Goal: Task Accomplishment & Management: Complete application form

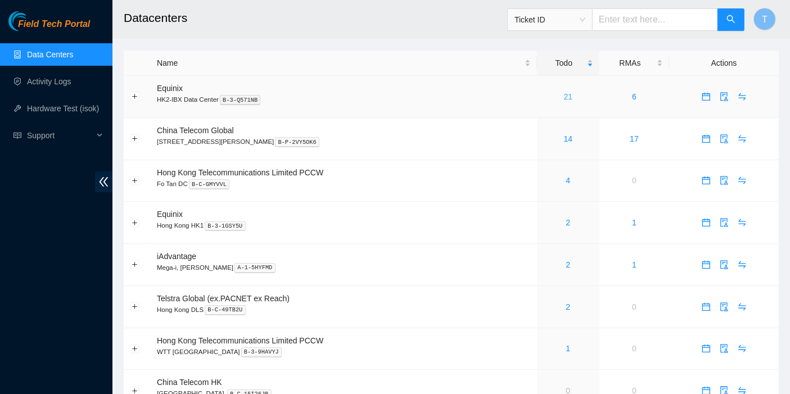
click at [564, 96] on link "21" at bounding box center [568, 96] width 9 height 9
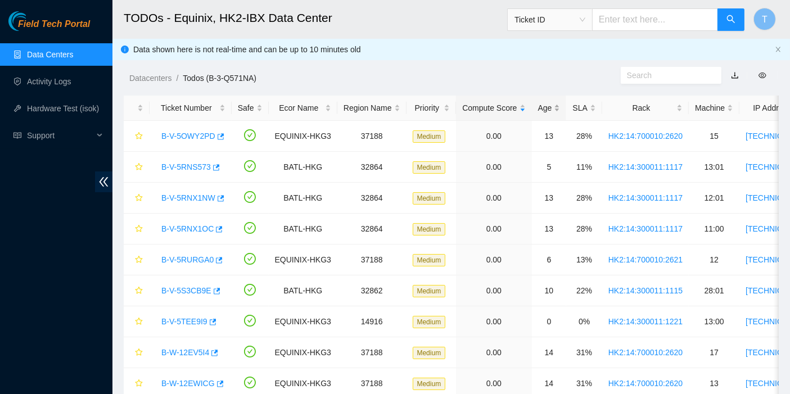
click at [538, 114] on div "Age" at bounding box center [549, 108] width 22 height 12
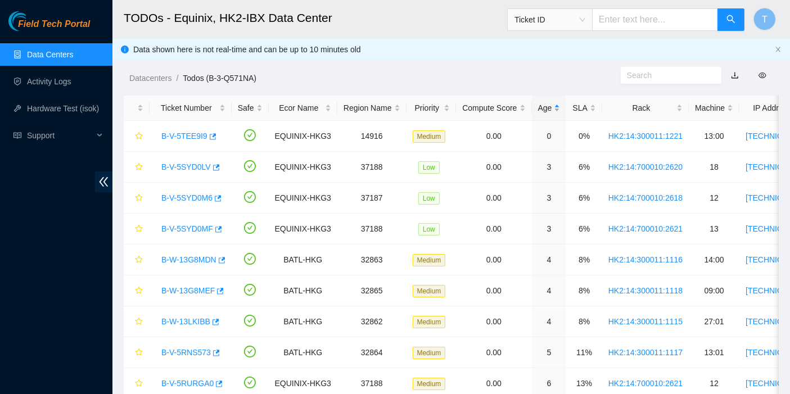
click at [538, 111] on div "Age" at bounding box center [549, 108] width 22 height 12
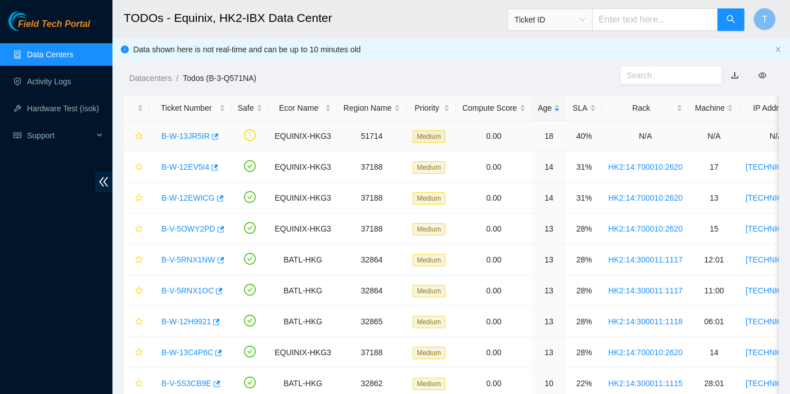
click at [182, 136] on link "B-W-13JR5IR" at bounding box center [185, 136] width 48 height 9
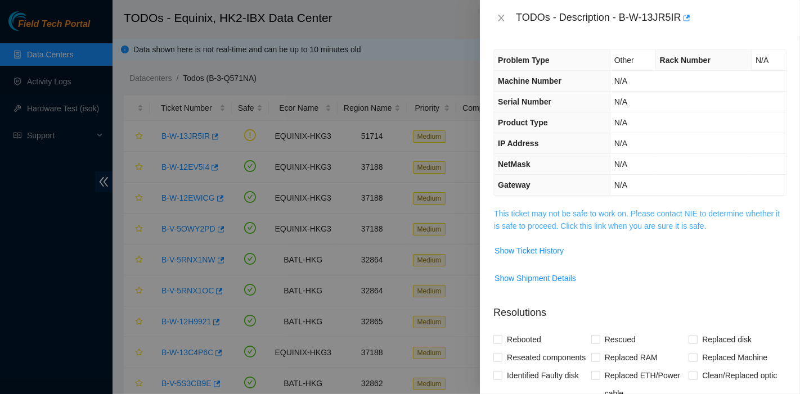
click at [628, 214] on link "This ticket may not be safe to work on. Please contact NIE to determine whether…" at bounding box center [637, 219] width 286 height 21
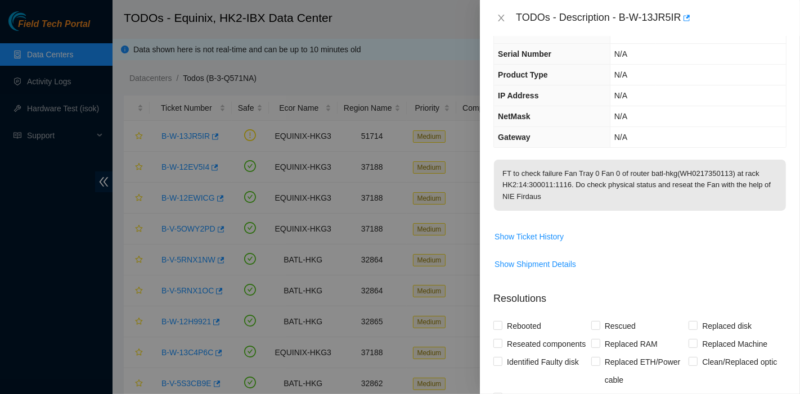
scroll to position [265, 0]
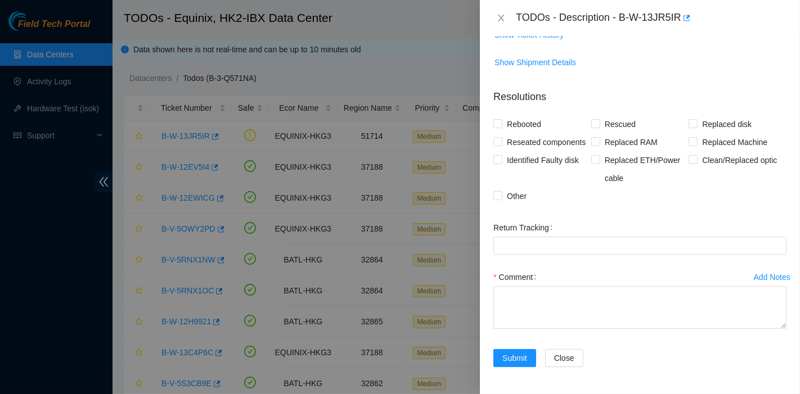
click at [739, 205] on div "Rebooted Rescued Replaced disk Reseated components Replaced RAM Replaced Machin…" at bounding box center [639, 160] width 293 height 90
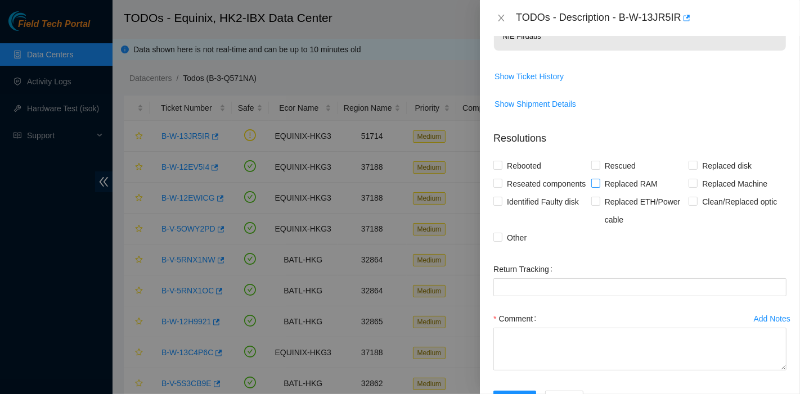
scroll to position [206, 0]
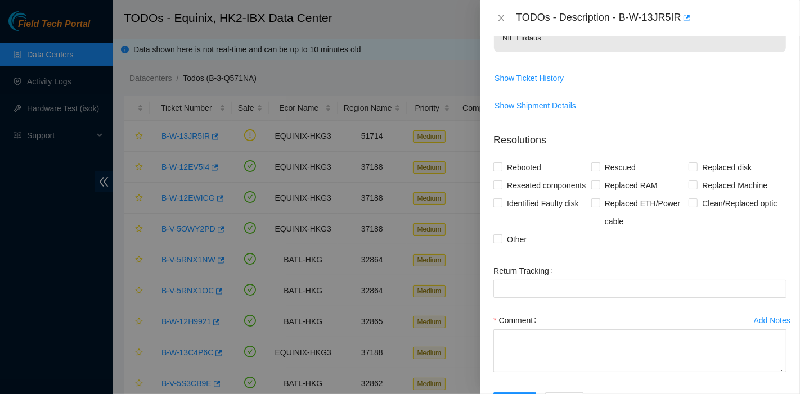
click at [638, 32] on div "TODOs - Description - B-W-13JR5IR" at bounding box center [640, 18] width 320 height 36
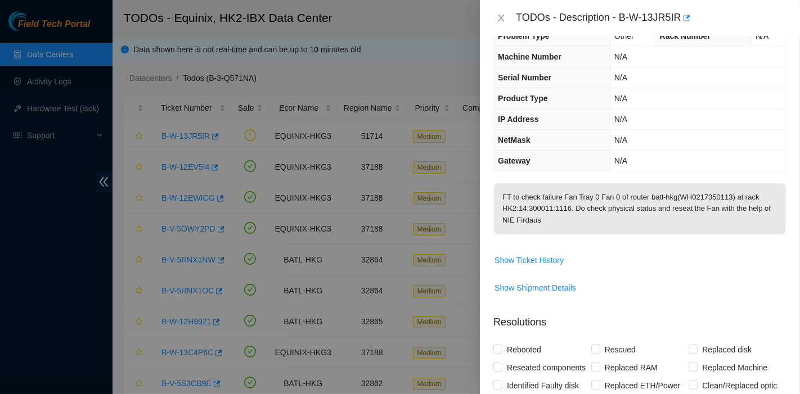
scroll to position [0, 0]
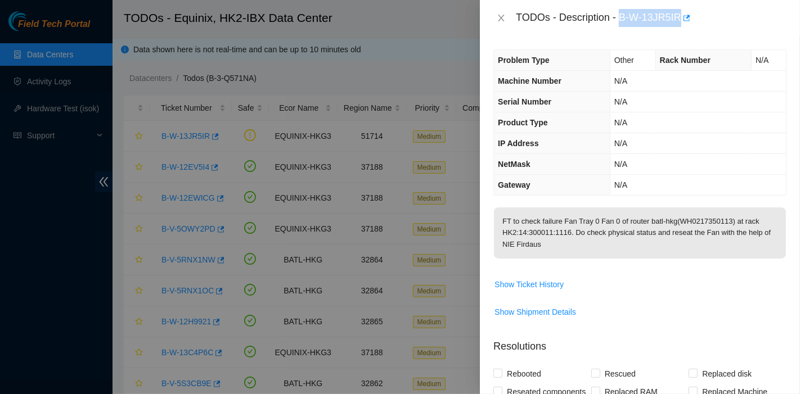
drag, startPoint x: 620, startPoint y: 18, endPoint x: 681, endPoint y: 31, distance: 62.1
click at [681, 31] on div "TODOs - Description - B-W-13JR5IR" at bounding box center [640, 18] width 320 height 36
copy div "B-W-13JR5IR"
click at [503, 19] on icon "close" at bounding box center [501, 17] width 9 height 9
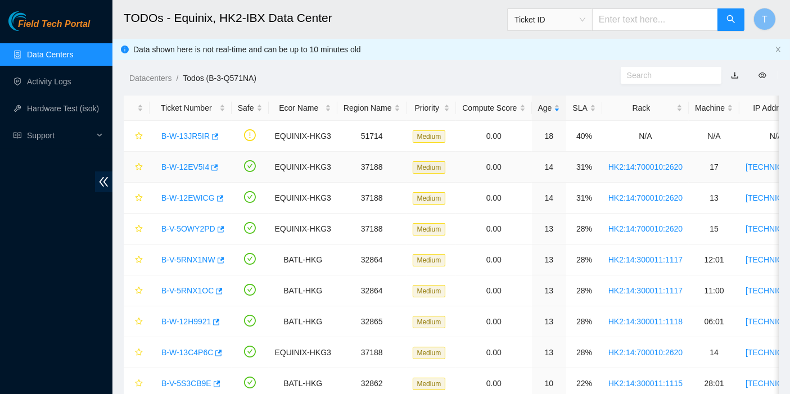
click at [184, 165] on link "B-W-12EV5I4" at bounding box center [185, 167] width 48 height 9
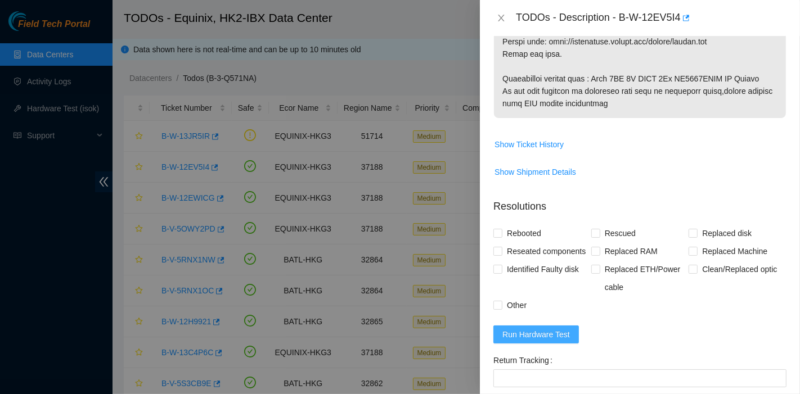
click at [550, 341] on span "Run Hardware Test" at bounding box center [535, 334] width 67 height 12
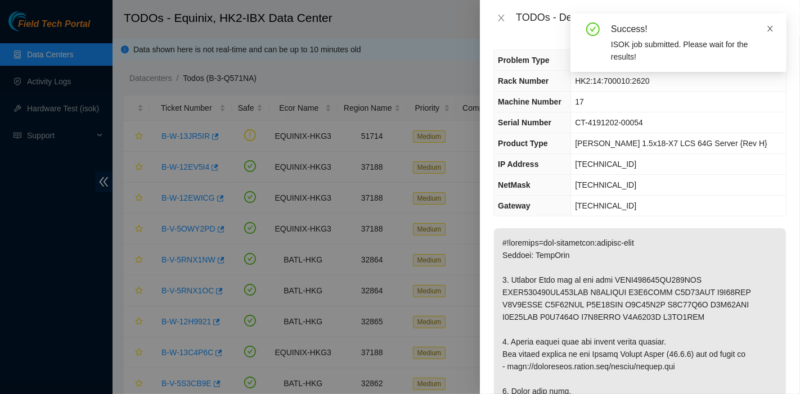
click at [768, 26] on icon "close" at bounding box center [770, 29] width 8 height 8
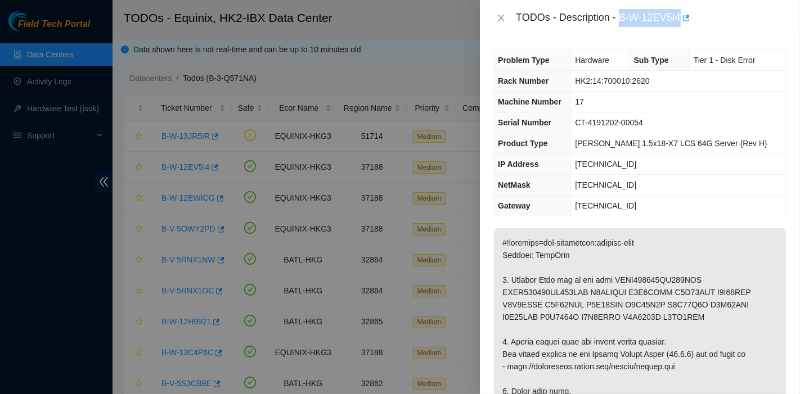
drag, startPoint x: 620, startPoint y: 16, endPoint x: 681, endPoint y: 34, distance: 63.5
click at [681, 34] on div "TODOs - Description - B-W-12EV5I4" at bounding box center [640, 18] width 320 height 36
copy div "B-W-12EV5I4"
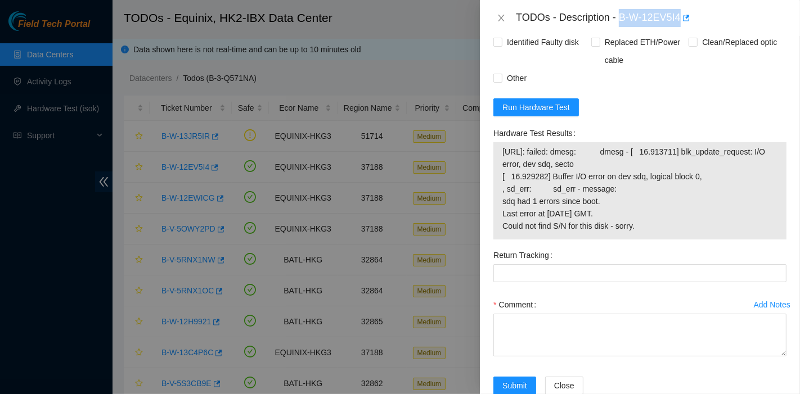
scroll to position [936, 0]
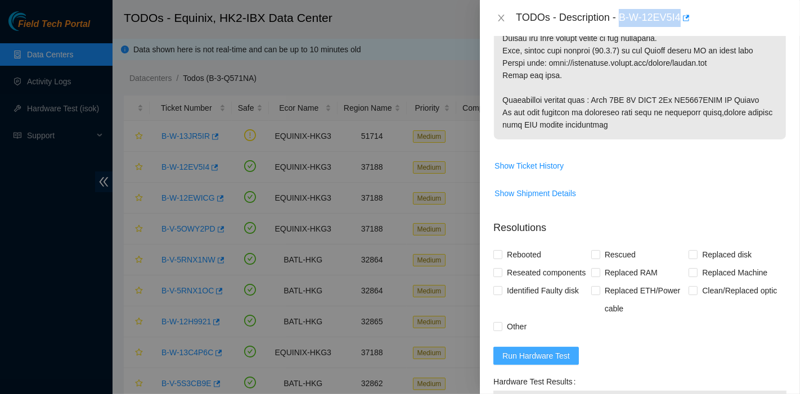
click at [553, 362] on span "Run Hardware Test" at bounding box center [535, 356] width 67 height 12
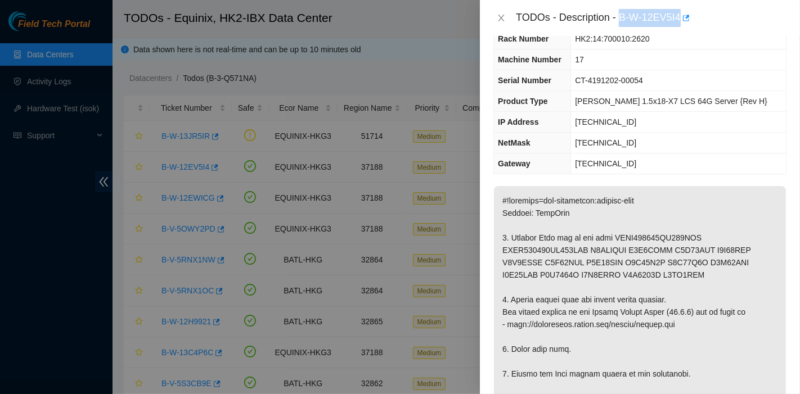
scroll to position [0, 0]
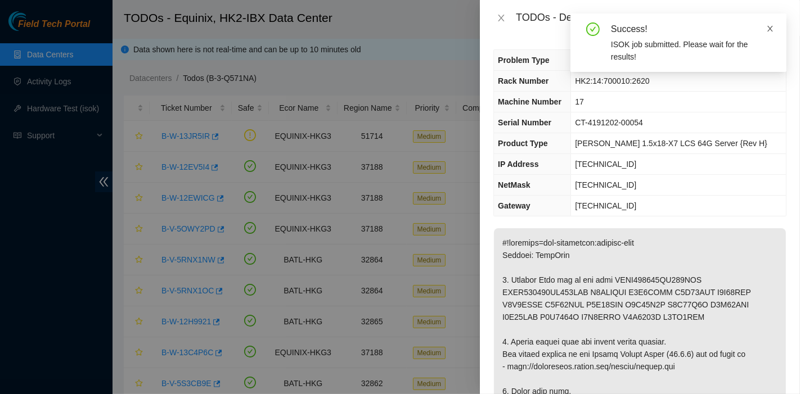
click at [771, 28] on icon "close" at bounding box center [770, 29] width 6 height 6
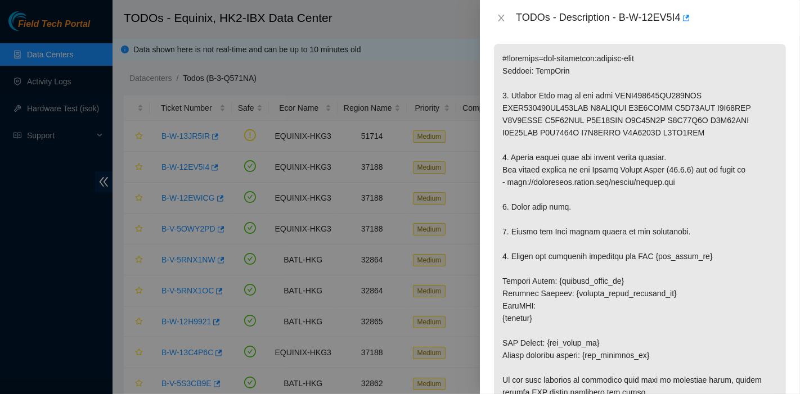
scroll to position [187, 0]
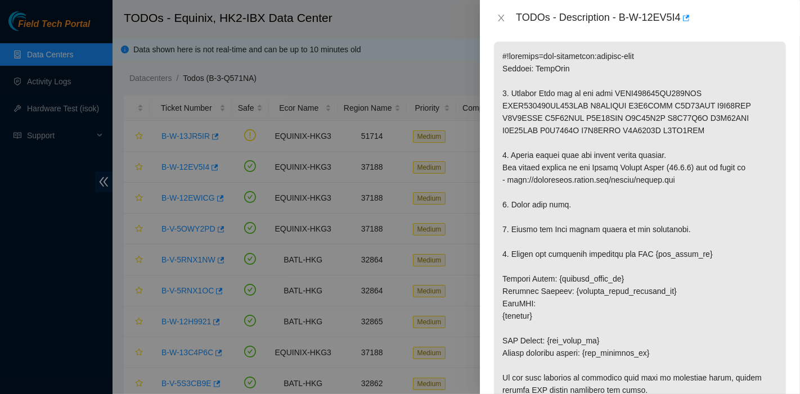
click at [742, 235] on p at bounding box center [640, 341] width 292 height 598
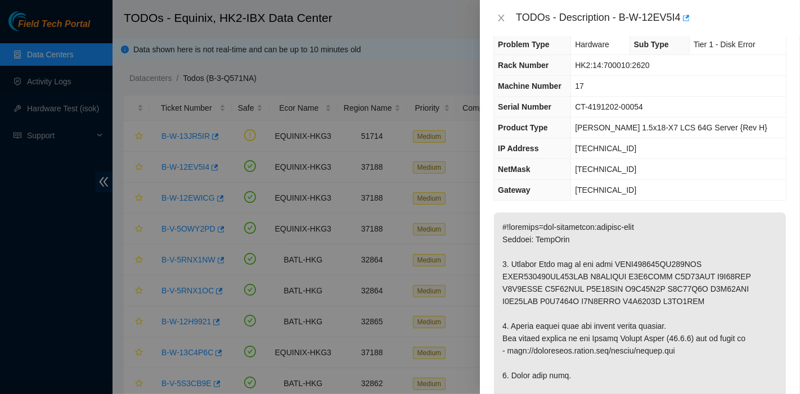
scroll to position [0, 0]
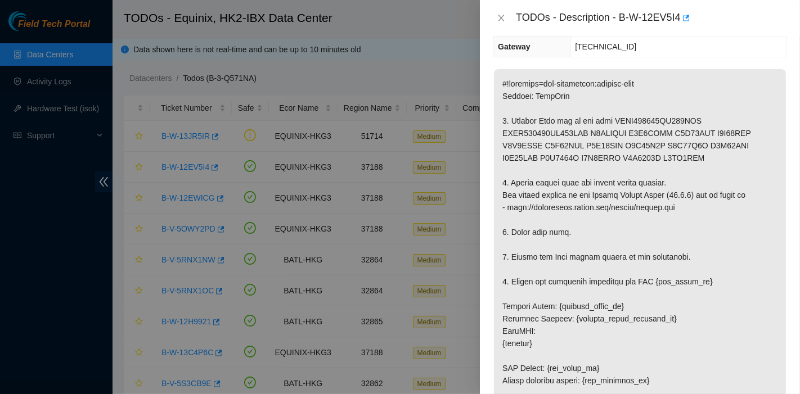
scroll to position [168, 0]
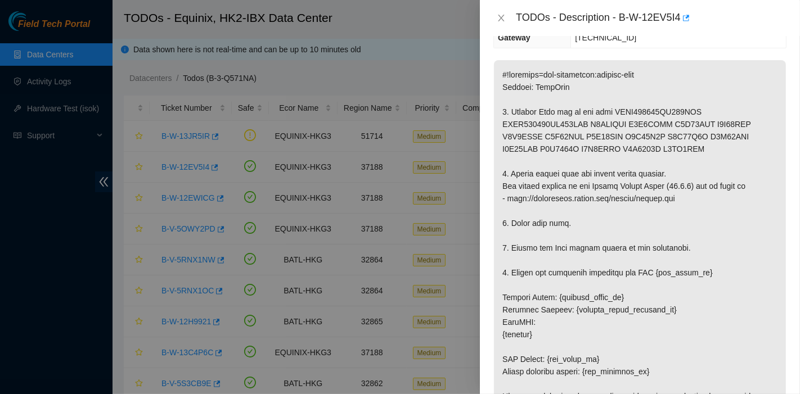
click at [747, 220] on p at bounding box center [640, 359] width 292 height 598
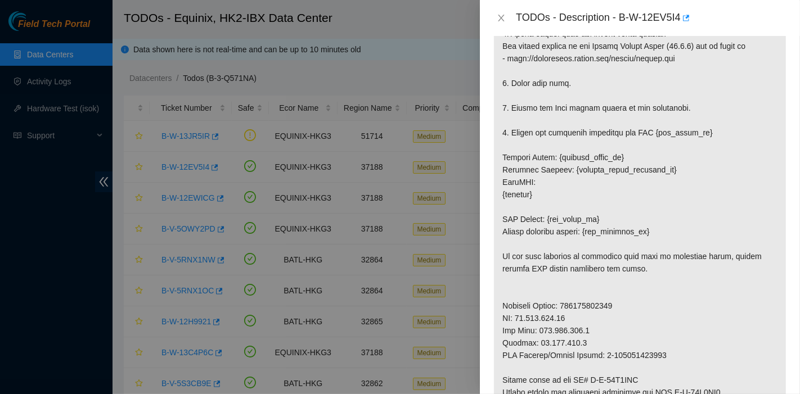
scroll to position [309, 0]
click at [740, 141] on p at bounding box center [640, 218] width 292 height 598
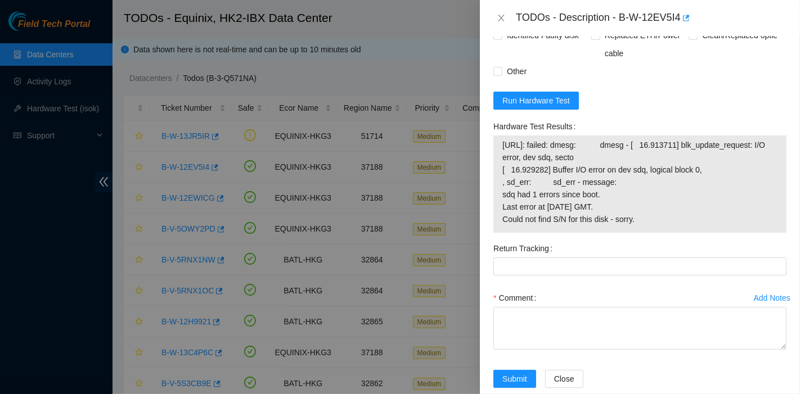
scroll to position [979, 0]
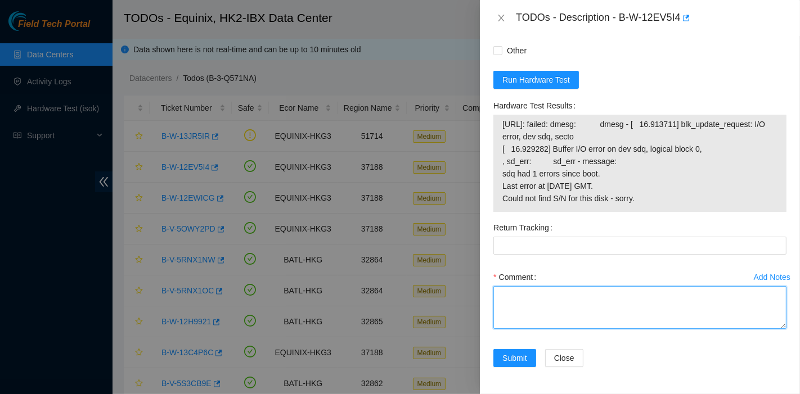
click at [577, 306] on textarea "Comment" at bounding box center [639, 307] width 293 height 43
paste textarea "New Disk Serial - WMC130F83VX3"
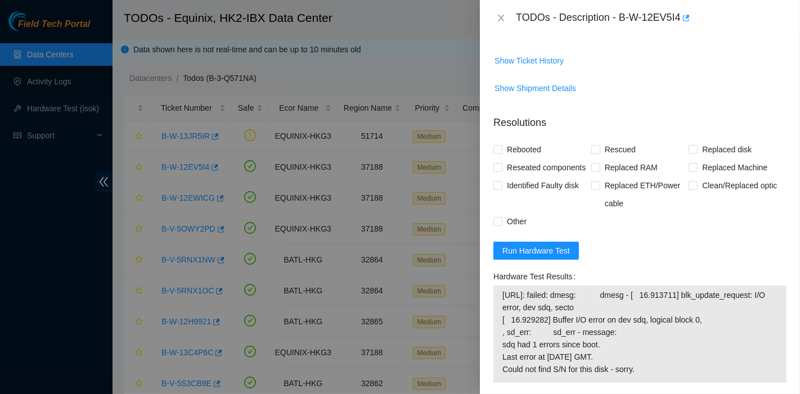
scroll to position [787, 0]
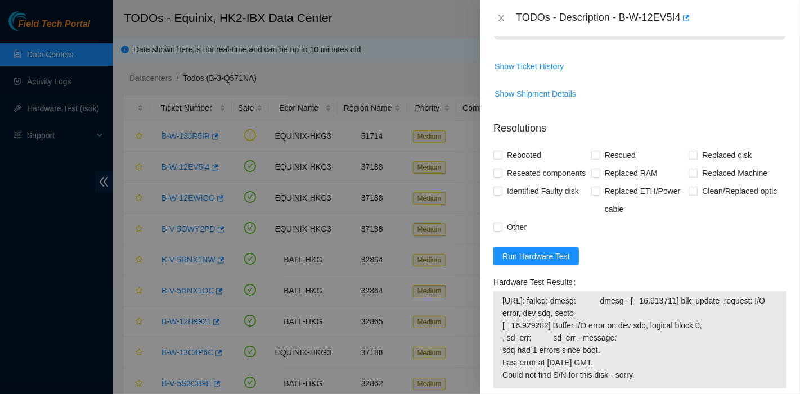
type textarea "New Disk Serial - WMC130F83VX3"
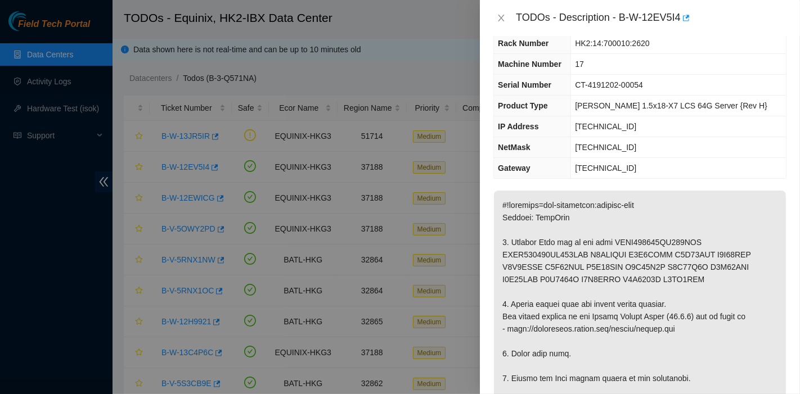
scroll to position [37, 0]
drag, startPoint x: 620, startPoint y: 16, endPoint x: 689, endPoint y: 28, distance: 69.7
click at [689, 28] on div "TODOs - Description - B-W-12EV5I4" at bounding box center [640, 18] width 320 height 36
copy div "B-W-12EV5I4"
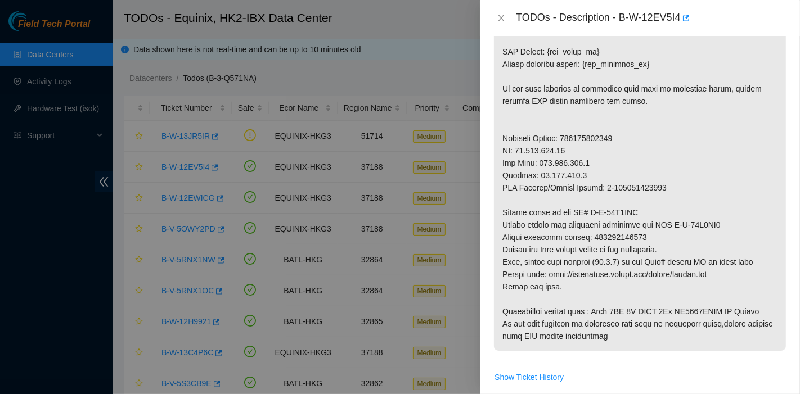
scroll to position [477, 0]
drag, startPoint x: 637, startPoint y: 233, endPoint x: 589, endPoint y: 235, distance: 47.3
click at [589, 235] on p at bounding box center [640, 50] width 292 height 598
copy p "425421596298"
drag, startPoint x: 745, startPoint y: 139, endPoint x: 745, endPoint y: 152, distance: 12.9
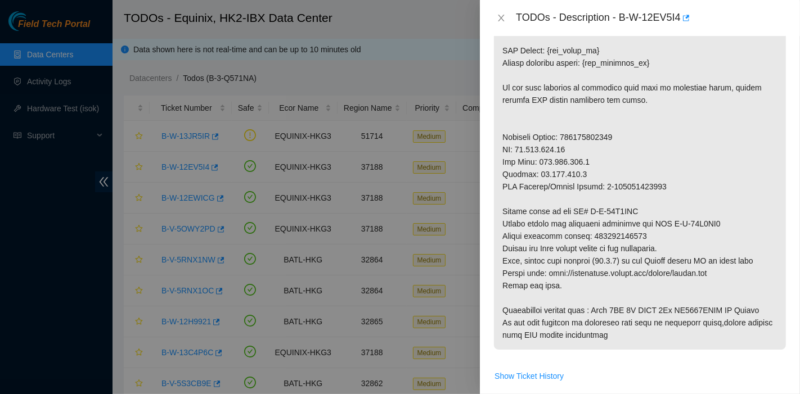
click at [745, 139] on p at bounding box center [640, 50] width 292 height 598
drag, startPoint x: 584, startPoint y: 210, endPoint x: 638, endPoint y: 210, distance: 54.0
click at [638, 210] on p at bounding box center [640, 50] width 292 height 598
copy p "B-W-12R6BKZ"
click at [695, 327] on p at bounding box center [640, 50] width 292 height 598
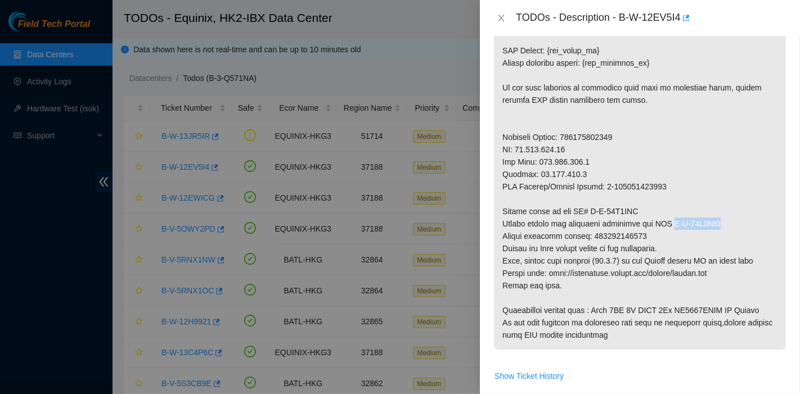
drag, startPoint x: 669, startPoint y: 223, endPoint x: 735, endPoint y: 218, distance: 66.0
click at [735, 218] on p at bounding box center [640, 50] width 292 height 598
copy p "B-W-12R6BL8"
click at [720, 327] on p at bounding box center [640, 50] width 292 height 598
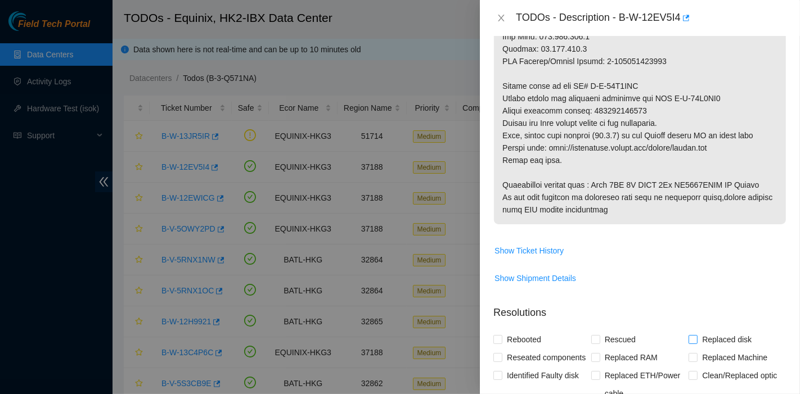
scroll to position [602, 0]
click at [699, 340] on span "Replaced disk" at bounding box center [726, 340] width 58 height 18
click at [696, 340] on input "Replaced disk" at bounding box center [692, 339] width 8 height 8
checkbox input "true"
drag, startPoint x: 604, startPoint y: 338, endPoint x: 574, endPoint y: 339, distance: 30.4
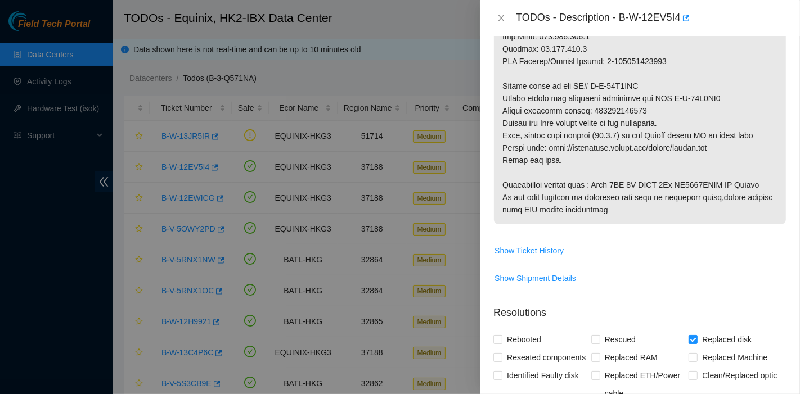
click at [604, 338] on span "Rescued" at bounding box center [620, 340] width 40 height 18
click at [599, 338] on input "Rescued" at bounding box center [595, 339] width 8 height 8
checkbox input "true"
drag, startPoint x: 536, startPoint y: 336, endPoint x: 531, endPoint y: 344, distance: 9.4
click at [535, 336] on span "Rebooted" at bounding box center [523, 340] width 43 height 18
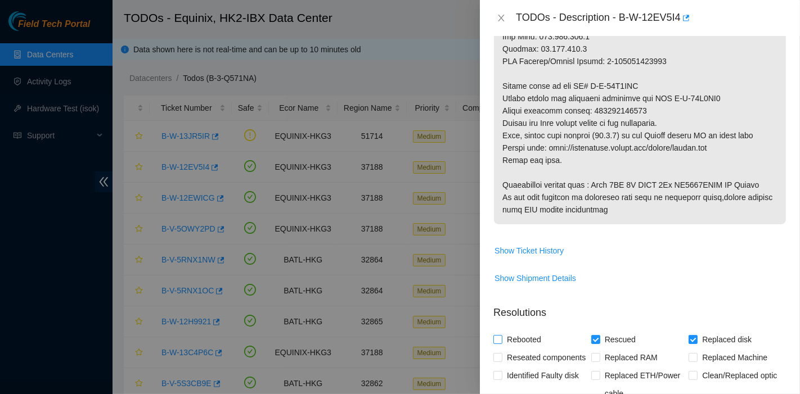
click at [501, 336] on input "Rebooted" at bounding box center [497, 339] width 8 height 8
checkbox input "true"
click at [524, 352] on span "Reseated components" at bounding box center [546, 358] width 88 height 18
click at [501, 353] on input "Reseated components" at bounding box center [497, 357] width 8 height 8
checkbox input "true"
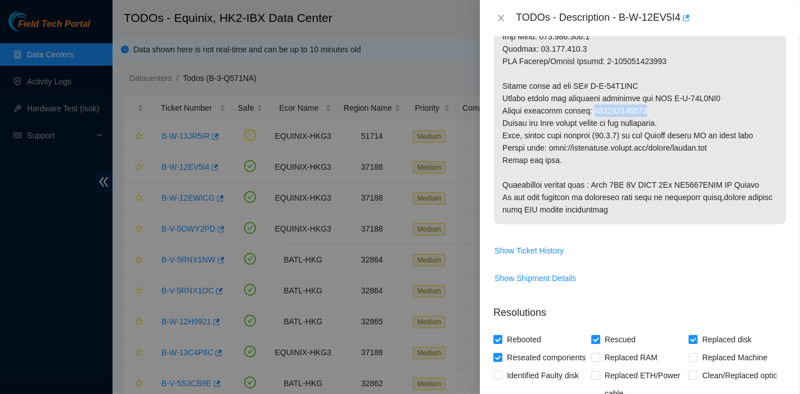
drag, startPoint x: 645, startPoint y: 111, endPoint x: 589, endPoint y: 108, distance: 55.2
copy p "425421596298"
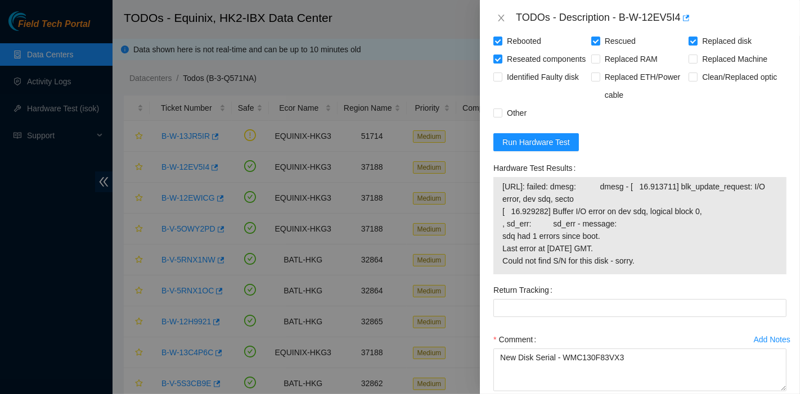
scroll to position [902, 0]
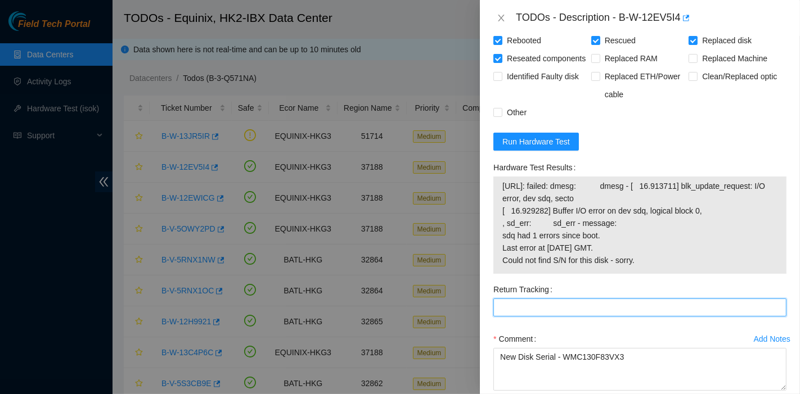
click at [539, 317] on Tracking "Return Tracking" at bounding box center [639, 308] width 293 height 18
paste Tracking "425421596298"
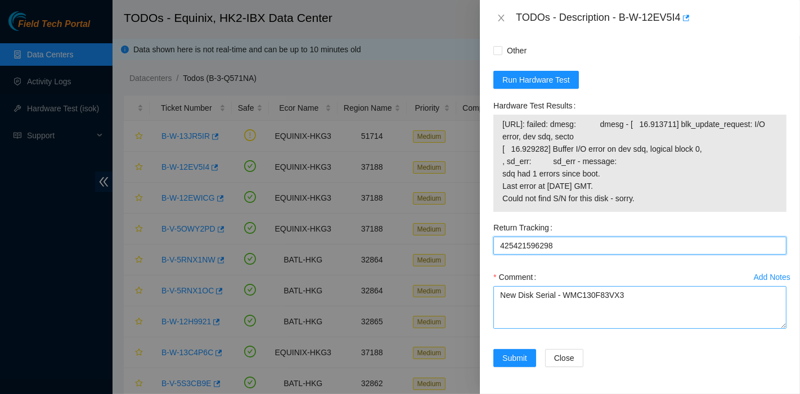
scroll to position [979, 0]
type Tracking "425421596298"
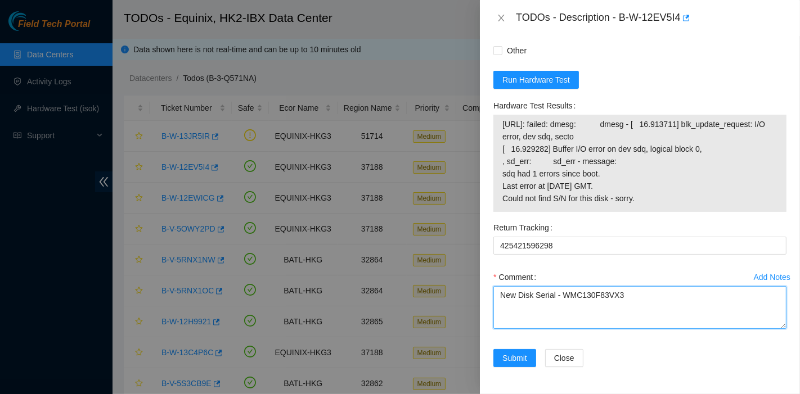
click at [646, 298] on textarea "New Disk Serial - WMC130F83VX3" at bounding box center [639, 307] width 293 height 43
type textarea "New Disk Serial - WMC130F83VX3 Getting the same error after replace and reseat …"
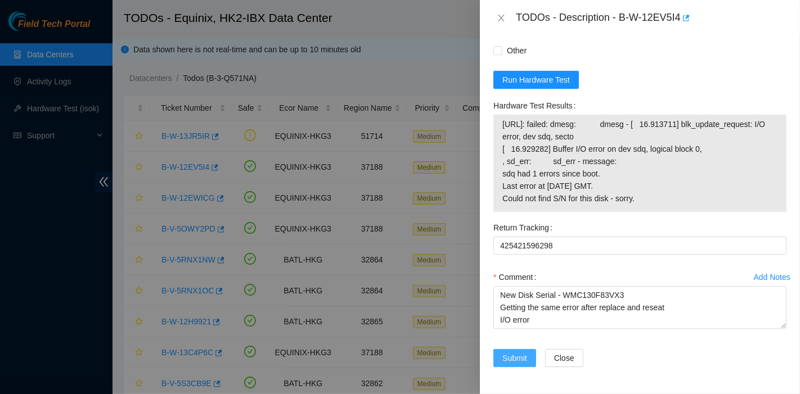
click at [528, 357] on button "Submit" at bounding box center [514, 358] width 43 height 18
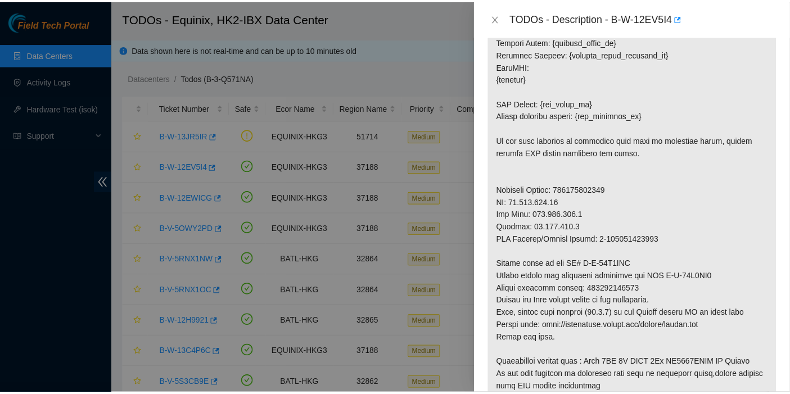
scroll to position [420, 0]
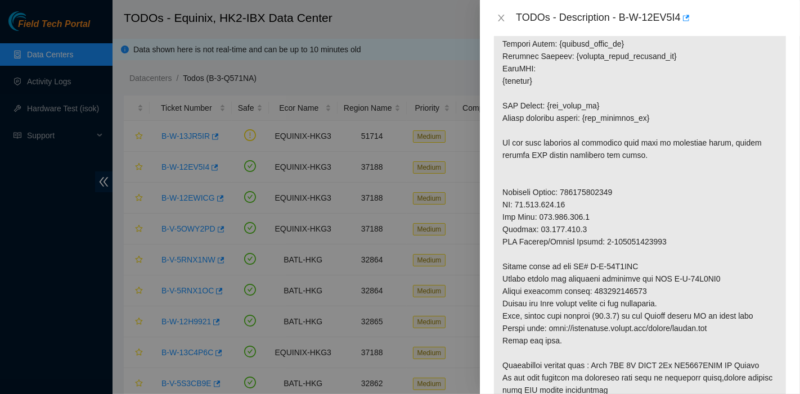
click at [549, 391] on p at bounding box center [640, 106] width 292 height 598
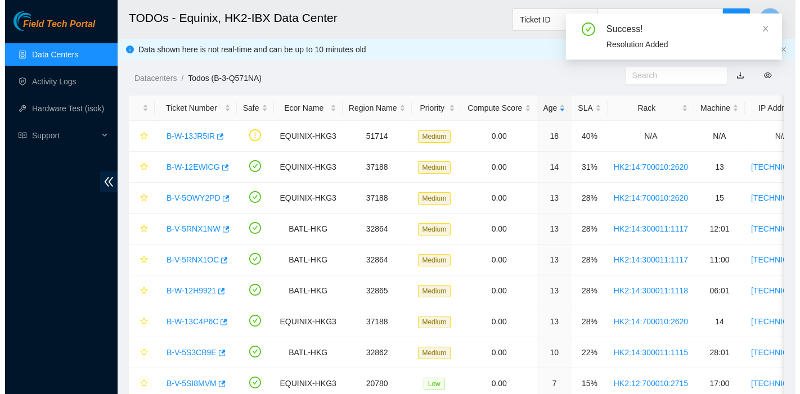
scroll to position [349, 0]
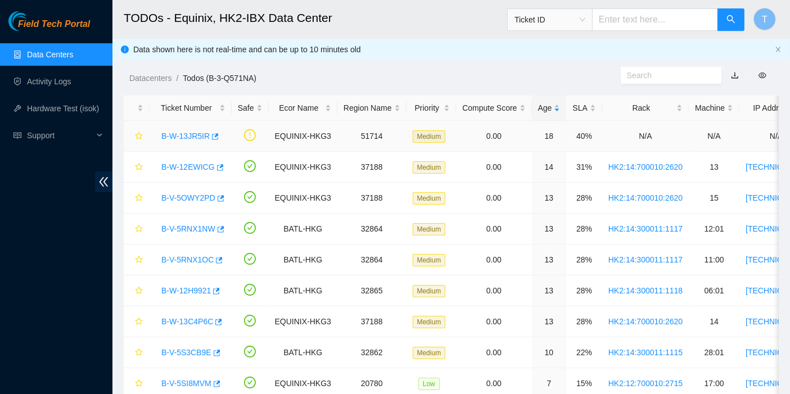
click at [178, 136] on link "B-W-13JR5IR" at bounding box center [185, 136] width 48 height 9
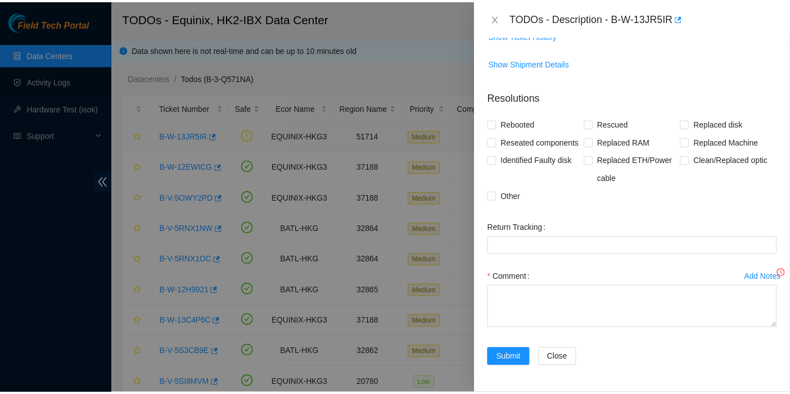
scroll to position [231, 0]
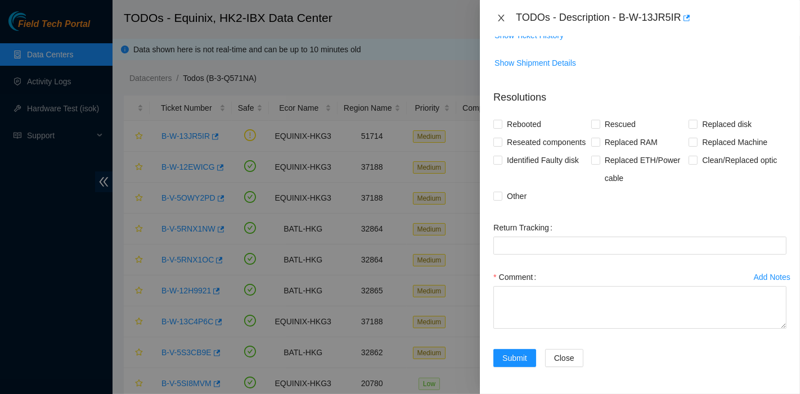
click at [499, 20] on icon "close" at bounding box center [501, 18] width 6 height 7
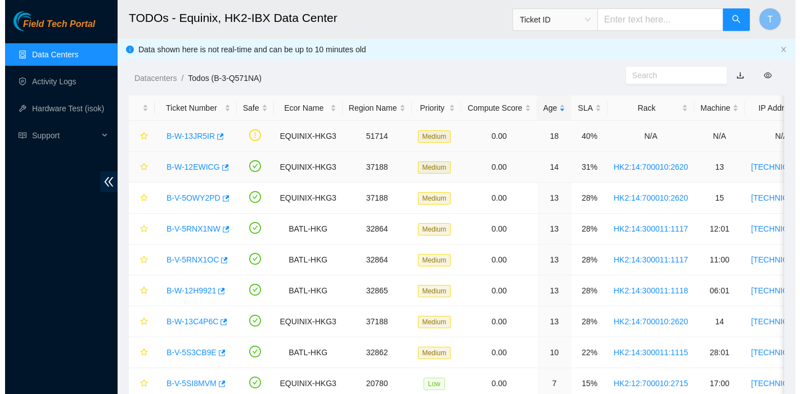
scroll to position [268, 0]
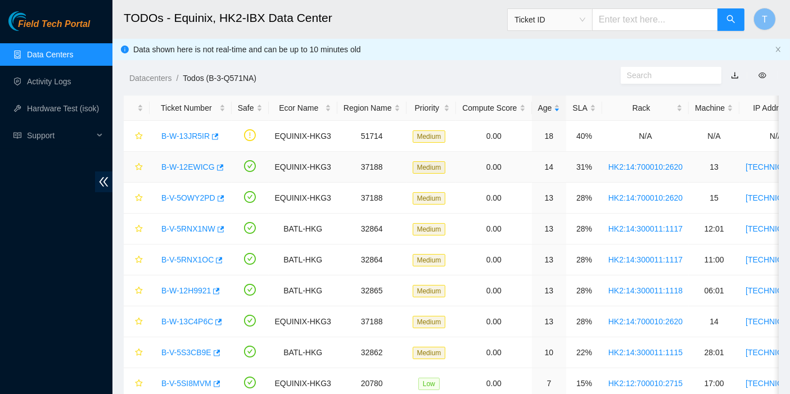
click at [175, 164] on link "B-W-12EWICG" at bounding box center [187, 167] width 53 height 9
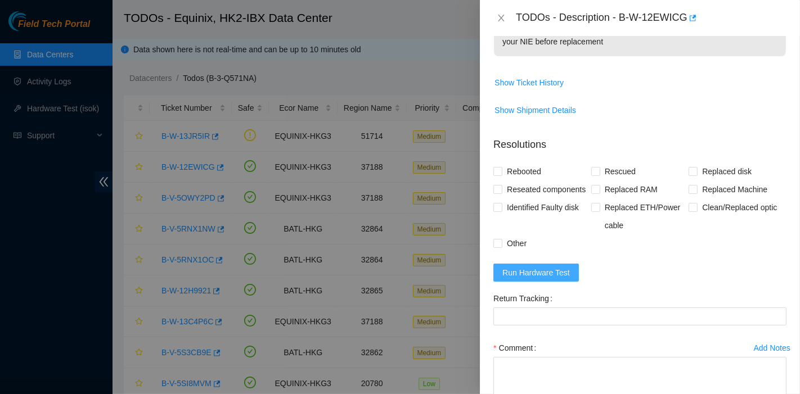
click at [538, 279] on span "Run Hardware Test" at bounding box center [535, 273] width 67 height 12
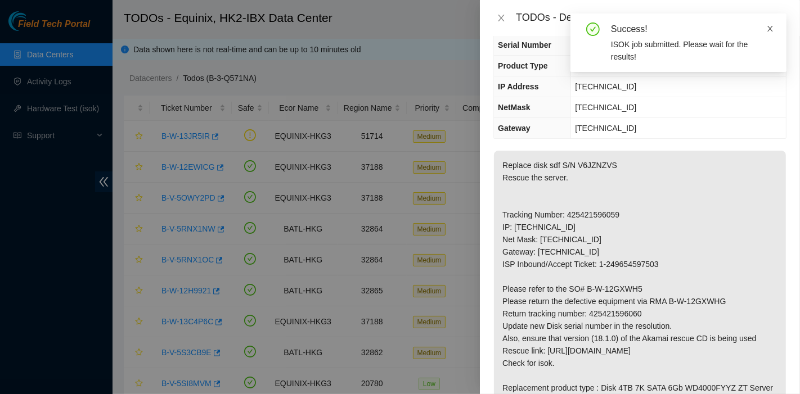
click at [772, 31] on icon "close" at bounding box center [770, 29] width 8 height 8
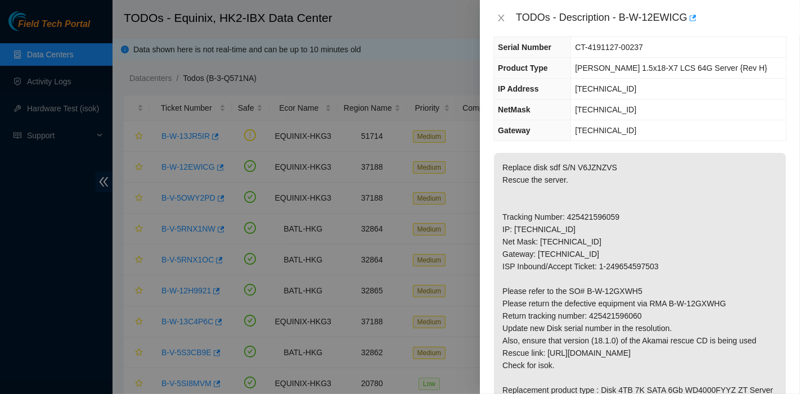
scroll to position [75, 0]
drag, startPoint x: 619, startPoint y: 17, endPoint x: 683, endPoint y: 30, distance: 66.1
click at [683, 30] on div "TODOs - Description - B-W-12EWICG" at bounding box center [640, 18] width 320 height 36
copy div "B-W-12EWICG"
click at [700, 233] on p "Replace disk sdf S/N V6JZNZVS Rescue the server. Tracking Number: 425421596059 …" at bounding box center [640, 291] width 292 height 277
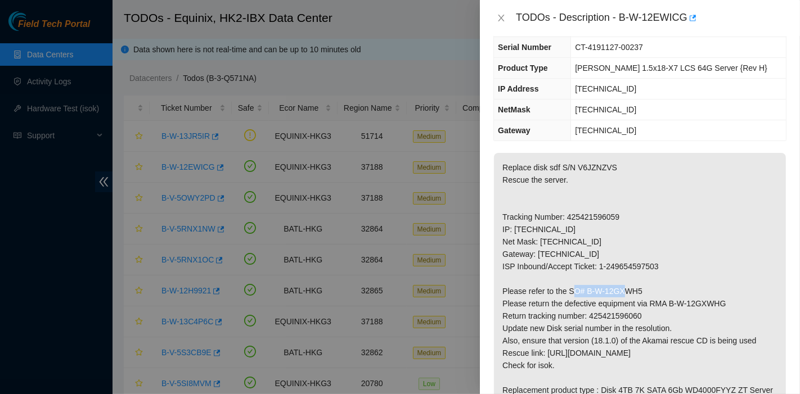
drag, startPoint x: 584, startPoint y: 289, endPoint x: 681, endPoint y: 287, distance: 97.3
click at [681, 287] on p "Replace disk sdf S/N V6JZNZVS Rescue the server. Tracking Number: 425421596059 …" at bounding box center [640, 291] width 292 height 277
copy p "B-W-12GXWH5"
drag, startPoint x: 615, startPoint y: 337, endPoint x: 639, endPoint y: 317, distance: 32.0
click at [615, 337] on p "Replace disk sdf S/N V6JZNZVS Rescue the server. Tracking Number: 425421596059 …" at bounding box center [640, 291] width 292 height 277
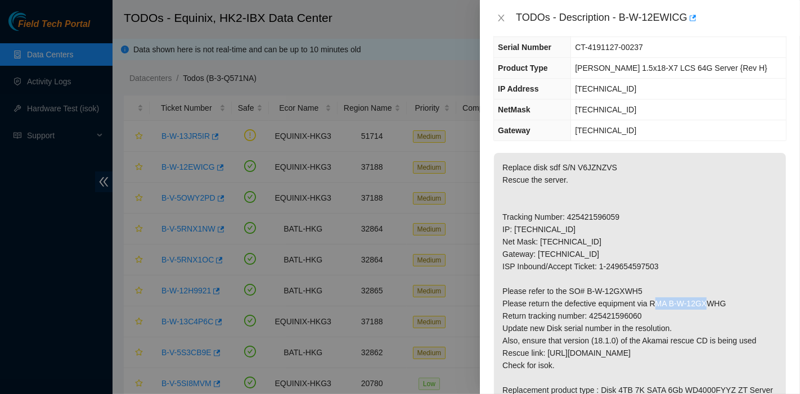
drag, startPoint x: 668, startPoint y: 303, endPoint x: 754, endPoint y: 307, distance: 86.1
click at [758, 305] on p "Replace disk sdf S/N V6JZNZVS Rescue the server. Tracking Number: 425421596059 …" at bounding box center [640, 291] width 292 height 277
copy p "B-W-12GXWHG"
click at [713, 315] on p "Replace disk sdf S/N V6JZNZVS Rescue the server. Tracking Number: 425421596059 …" at bounding box center [640, 291] width 292 height 277
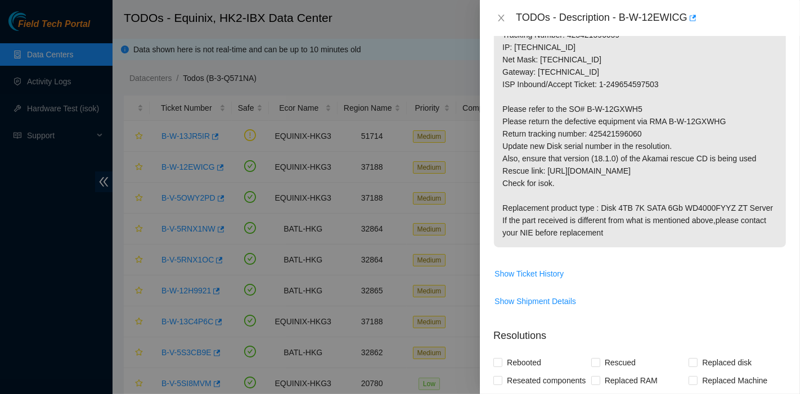
scroll to position [259, 0]
drag, startPoint x: 591, startPoint y: 129, endPoint x: 647, endPoint y: 129, distance: 56.8
click at [647, 129] on p "Replace disk sdf S/N V6JZNZVS Rescue the server. Tracking Number: 425421596059 …" at bounding box center [640, 108] width 292 height 277
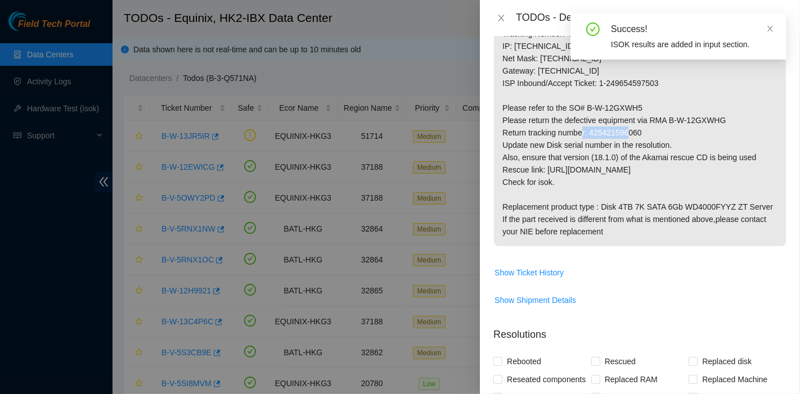
drag, startPoint x: 588, startPoint y: 133, endPoint x: 659, endPoint y: 136, distance: 71.5
click at [659, 136] on p "Replace disk sdf S/N V6JZNZVS Rescue the server. Tracking Number: 425421596059 …" at bounding box center [640, 108] width 292 height 277
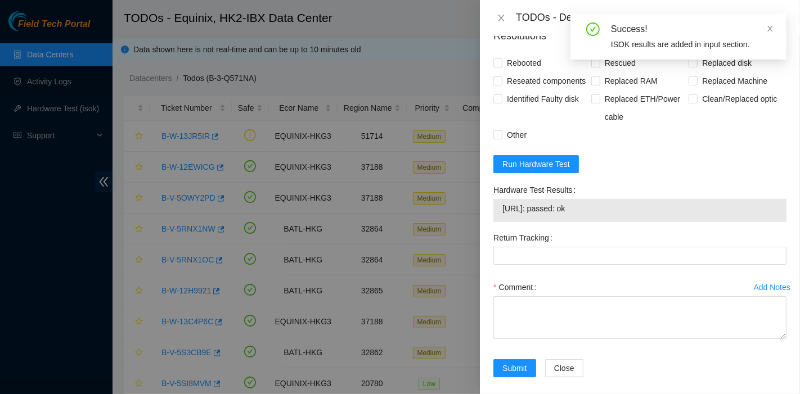
scroll to position [560, 0]
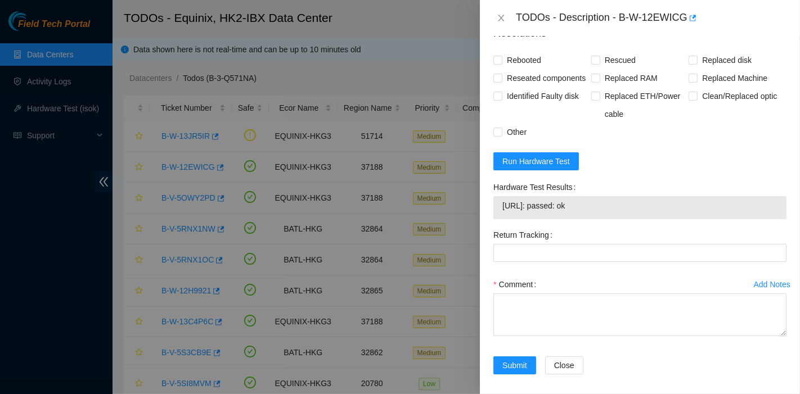
click at [779, 164] on div "Problem Type Hardware Sub Type Tier 1 - Disk Error Rack Number HK2:14:700010:26…" at bounding box center [640, 215] width 320 height 358
click at [710, 57] on span "Replaced disk" at bounding box center [726, 60] width 58 height 18
click at [696, 57] on input "Replaced disk" at bounding box center [692, 60] width 8 height 8
checkbox input "true"
click at [608, 58] on span "Rescued" at bounding box center [620, 60] width 40 height 18
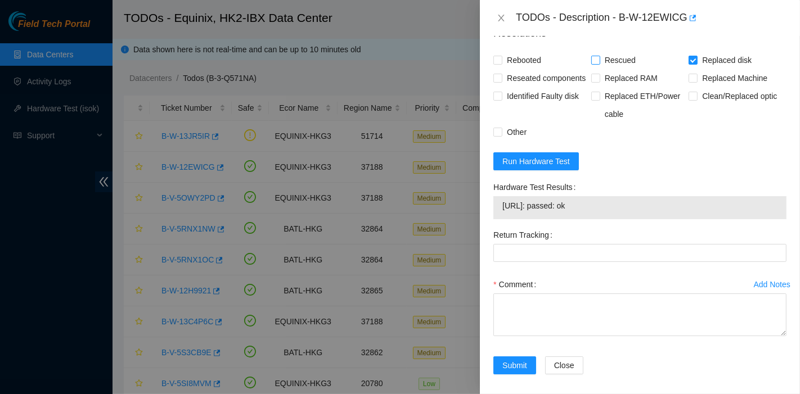
click at [599, 58] on input "Rescued" at bounding box center [595, 60] width 8 height 8
checkbox input "true"
click at [494, 60] on input "Rebooted" at bounding box center [497, 60] width 8 height 8
checkbox input "true"
click at [501, 81] on label "Reseated components" at bounding box center [541, 78] width 97 height 18
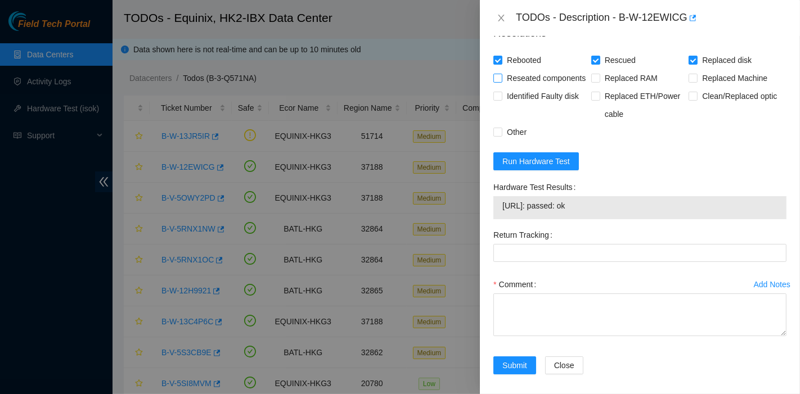
click at [501, 81] on input "Reseated components" at bounding box center [497, 78] width 8 height 8
checkbox input "true"
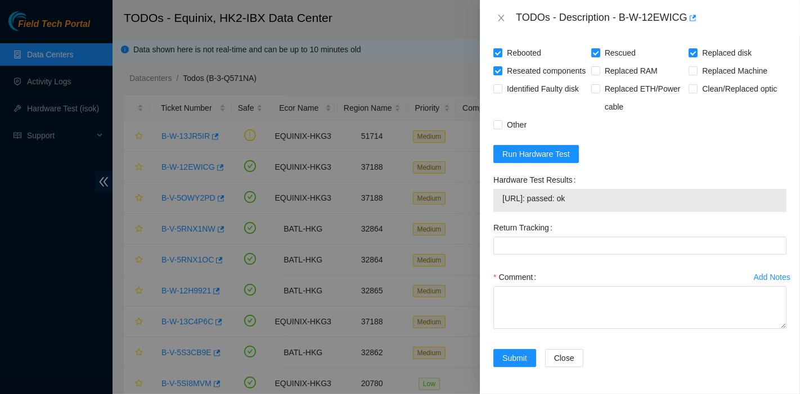
click at [733, 166] on form "Resolutions Rebooted Rescued Replaced disk Reseated components Replaced RAM Rep…" at bounding box center [639, 195] width 293 height 371
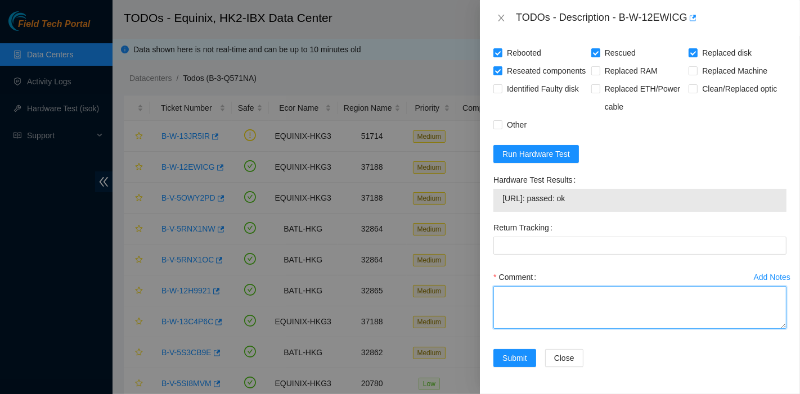
click at [569, 293] on textarea "Comment" at bounding box center [639, 307] width 293 height 43
paste textarea "New Disk Serial - WCC130FNE0V8"
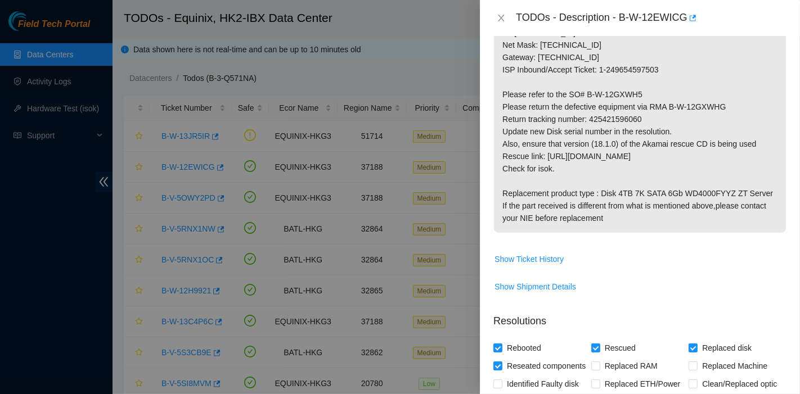
scroll to position [272, 0]
type textarea "New Disk Serial - WCC130FNE0V8 pass ok"
drag, startPoint x: 589, startPoint y: 118, endPoint x: 660, endPoint y: 122, distance: 71.0
click at [660, 122] on p "Replace disk sdf S/N V6JZNZVS Rescue the server. Tracking Number: 425421596059 …" at bounding box center [640, 95] width 292 height 277
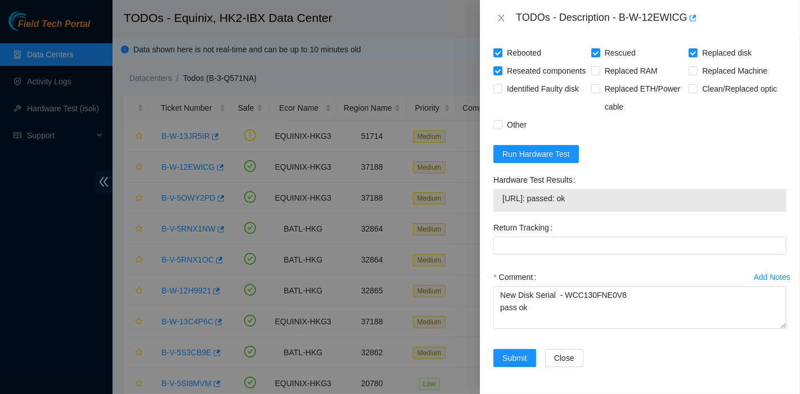
click at [520, 268] on div "Return Tracking" at bounding box center [640, 243] width 302 height 49
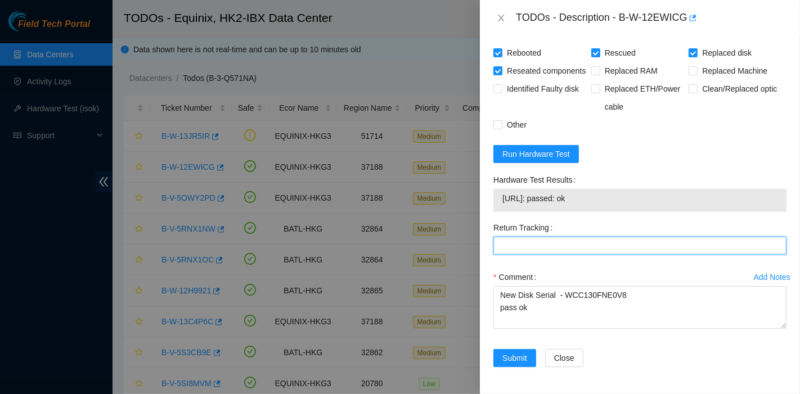
click at [519, 251] on Tracking "Return Tracking" at bounding box center [639, 246] width 293 height 18
paste Tracking "425421596060"
type Tracking "425421596060"
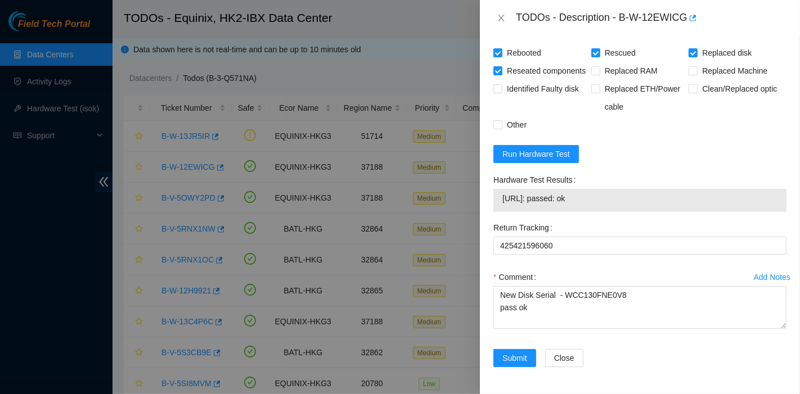
click at [507, 348] on div "Add Notes Comment New Disk Serial - WCC130FNE0V8 pass ok" at bounding box center [640, 308] width 302 height 81
click at [510, 354] on span "Submit" at bounding box center [514, 358] width 25 height 12
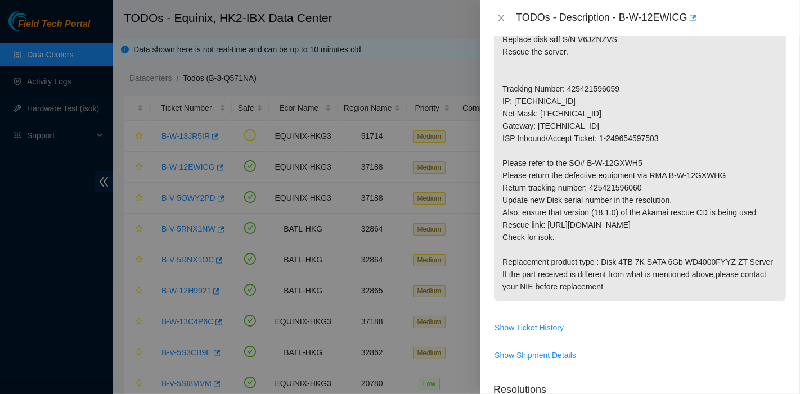
scroll to position [172, 0]
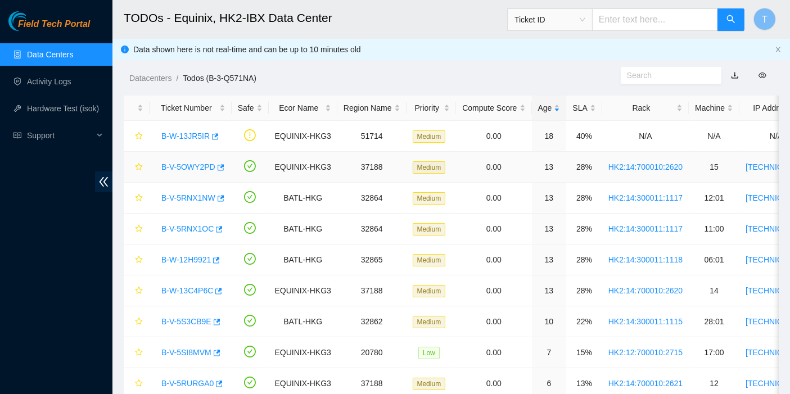
click at [187, 163] on link "B-V-5OWY2PD" at bounding box center [188, 167] width 54 height 9
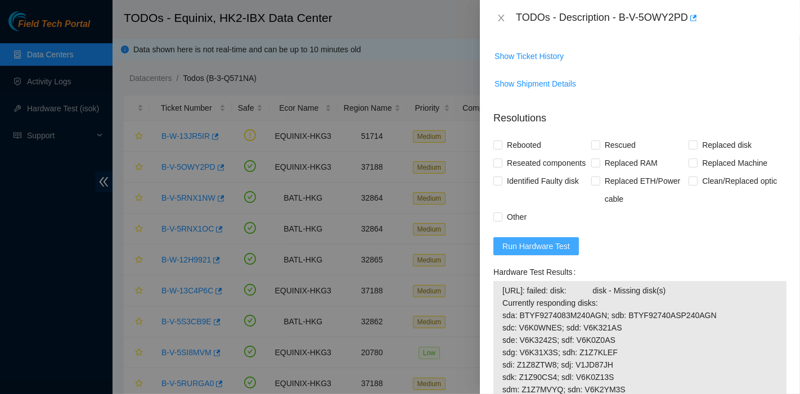
click at [543, 253] on span "Run Hardware Test" at bounding box center [535, 246] width 67 height 12
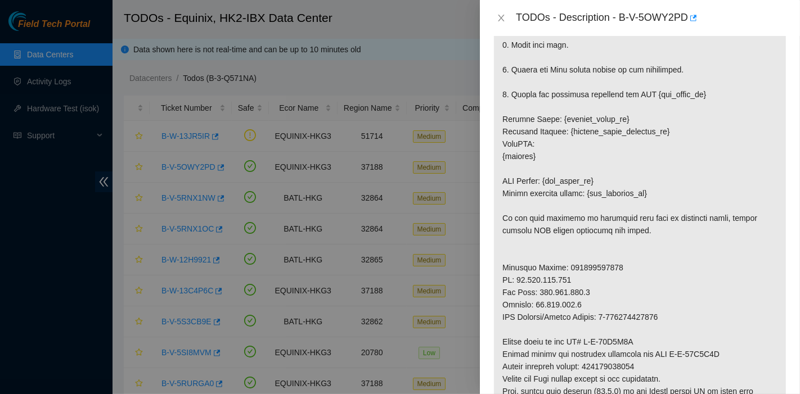
scroll to position [0, 0]
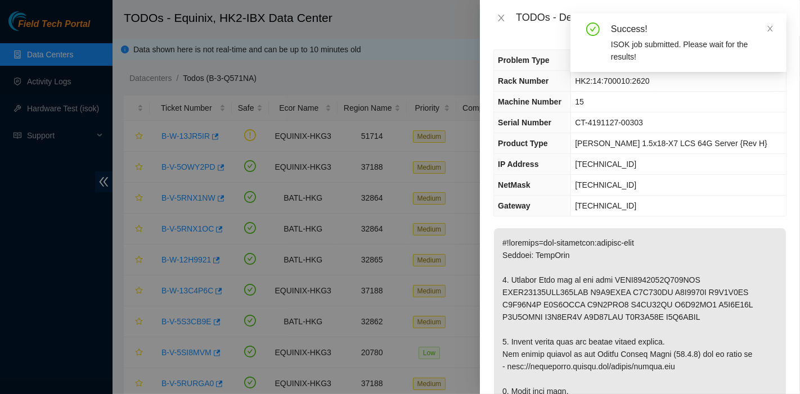
click at [762, 28] on div "Success!" at bounding box center [692, 28] width 162 height 13
click at [765, 28] on div "Success!" at bounding box center [692, 28] width 162 height 13
click at [768, 28] on icon "close" at bounding box center [770, 29] width 8 height 8
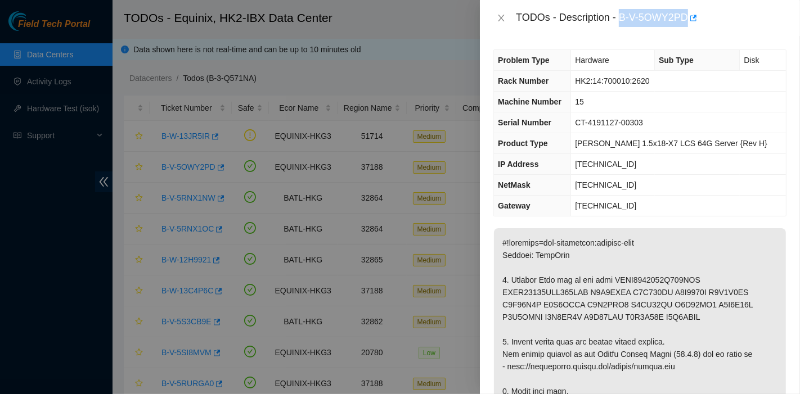
drag, startPoint x: 620, startPoint y: 18, endPoint x: 690, endPoint y: 34, distance: 72.2
click at [690, 34] on div "TODOs - Description - B-V-5OWY2PD" at bounding box center [640, 18] width 320 height 36
click at [649, 79] on span "HK2:14:700010:2620" at bounding box center [612, 80] width 74 height 9
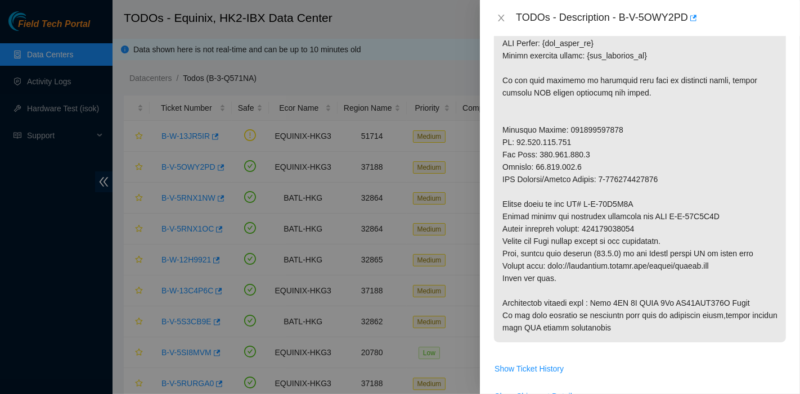
scroll to position [485, 0]
drag, startPoint x: 585, startPoint y: 204, endPoint x: 647, endPoint y: 204, distance: 62.4
click at [647, 204] on p at bounding box center [640, 43] width 292 height 598
click at [602, 74] on p at bounding box center [640, 43] width 292 height 598
drag, startPoint x: 669, startPoint y: 214, endPoint x: 728, endPoint y: 216, distance: 59.1
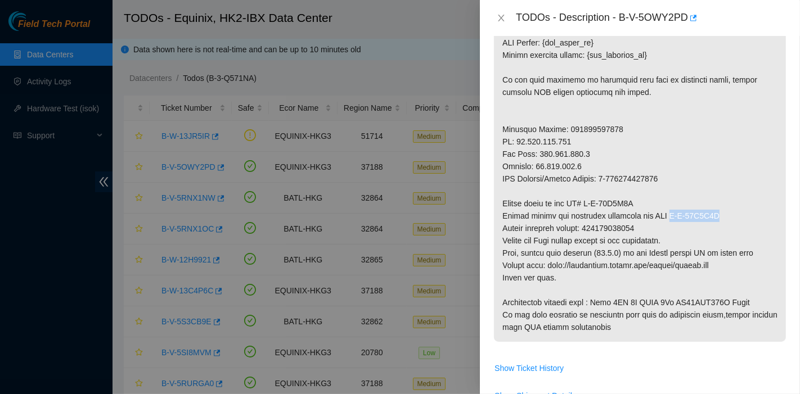
click at [728, 216] on p at bounding box center [640, 43] width 292 height 598
drag, startPoint x: 629, startPoint y: 57, endPoint x: 633, endPoint y: 88, distance: 30.6
click at [629, 57] on p at bounding box center [640, 43] width 292 height 598
drag, startPoint x: 589, startPoint y: 229, endPoint x: 658, endPoint y: 231, distance: 68.6
click at [658, 231] on p at bounding box center [640, 43] width 292 height 598
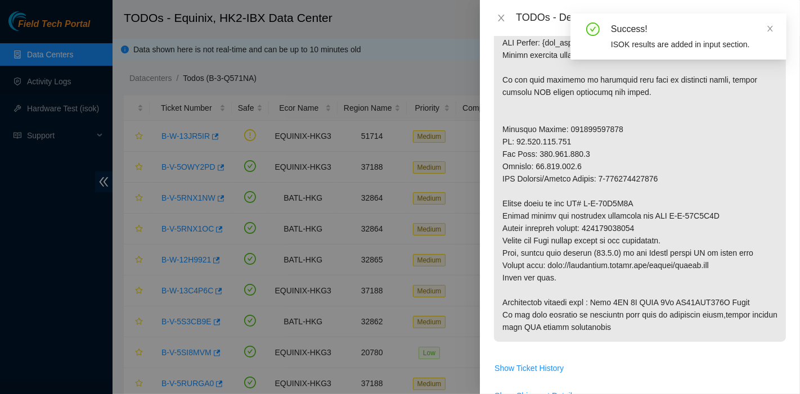
click at [544, 78] on p at bounding box center [640, 43] width 292 height 598
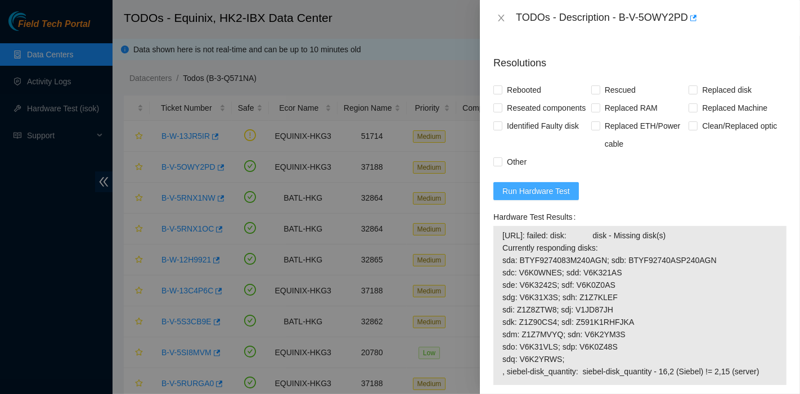
click at [543, 197] on span "Run Hardware Test" at bounding box center [535, 191] width 67 height 12
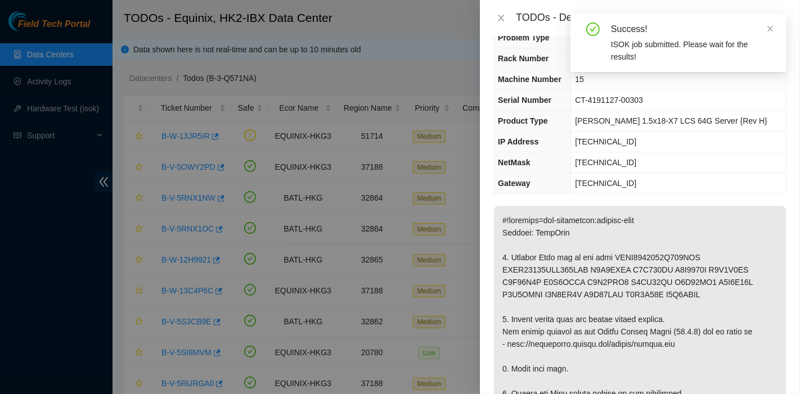
scroll to position [0, 0]
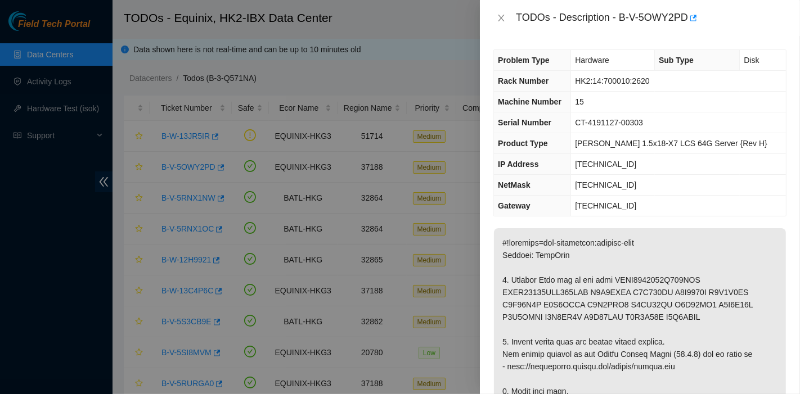
click at [761, 92] on td "15" at bounding box center [678, 102] width 215 height 21
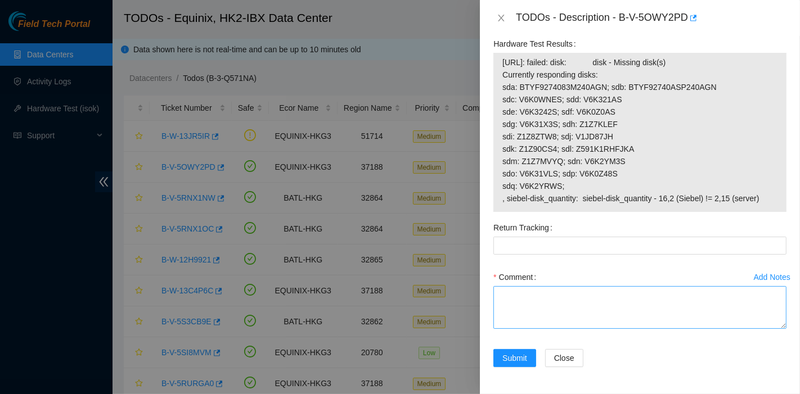
scroll to position [1041, 0]
click at [548, 306] on textarea "Comment" at bounding box center [639, 307] width 293 height 43
paste textarea "New disk Serial - Z591K1RHFJKA"
click at [645, 302] on textarea "New disk Serial - Z591K1RHFJKA" at bounding box center [639, 307] width 293 height 43
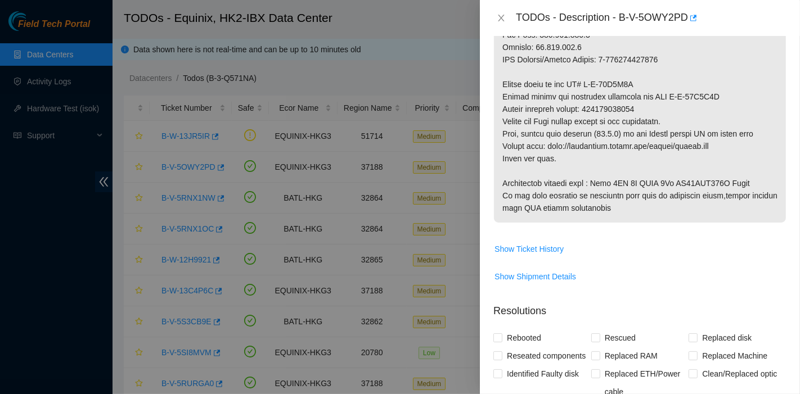
type textarea "New disk Serial - Z591K1RHFJKA looks like one more disk fail"
drag, startPoint x: 589, startPoint y: 104, endPoint x: 678, endPoint y: 110, distance: 88.5
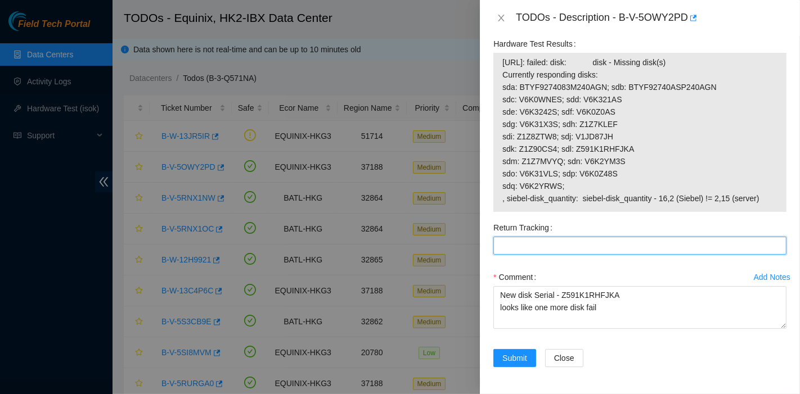
click at [555, 251] on Tracking "Return Tracking" at bounding box center [639, 246] width 293 height 18
paste Tracking "425421597880"
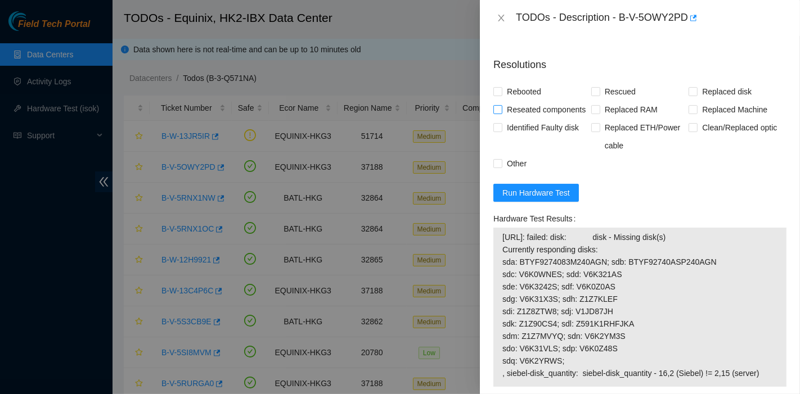
scroll to position [850, 0]
type Tracking "425421597880"
click at [519, 109] on span "Reseated components" at bounding box center [546, 110] width 88 height 18
click at [501, 109] on input "Reseated components" at bounding box center [497, 110] width 8 height 8
checkbox input "true"
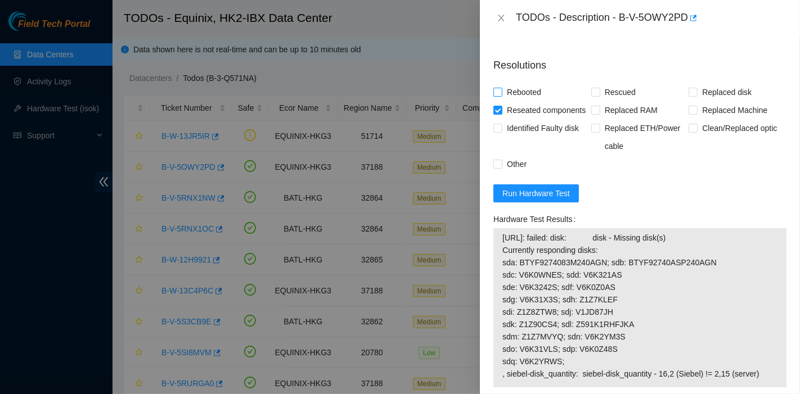
click at [519, 91] on span "Rebooted" at bounding box center [523, 92] width 43 height 18
click at [501, 91] on input "Rebooted" at bounding box center [497, 92] width 8 height 8
checkbox input "true"
click at [617, 86] on span "Rescued" at bounding box center [620, 92] width 40 height 18
click at [599, 88] on input "Rescued" at bounding box center [595, 92] width 8 height 8
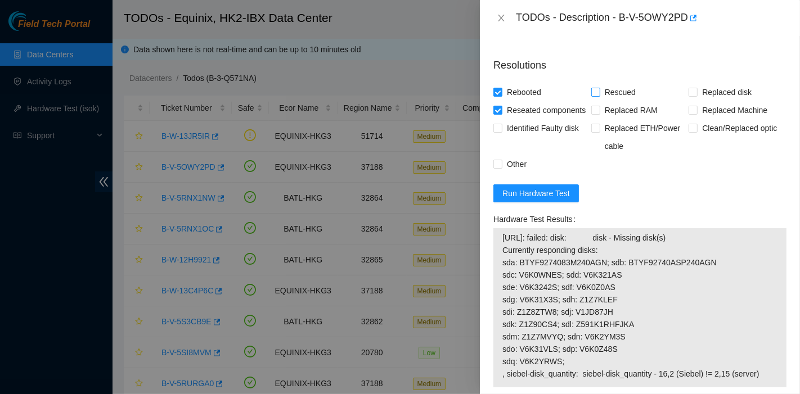
checkbox input "true"
click at [712, 87] on span "Replaced disk" at bounding box center [726, 92] width 58 height 18
click at [691, 93] on span at bounding box center [692, 92] width 9 height 9
click at [691, 93] on input "Replaced disk" at bounding box center [692, 92] width 8 height 8
checkbox input "true"
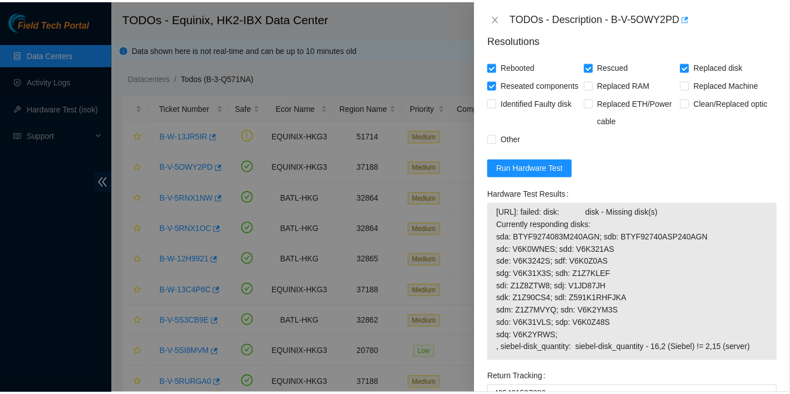
scroll to position [1041, 0]
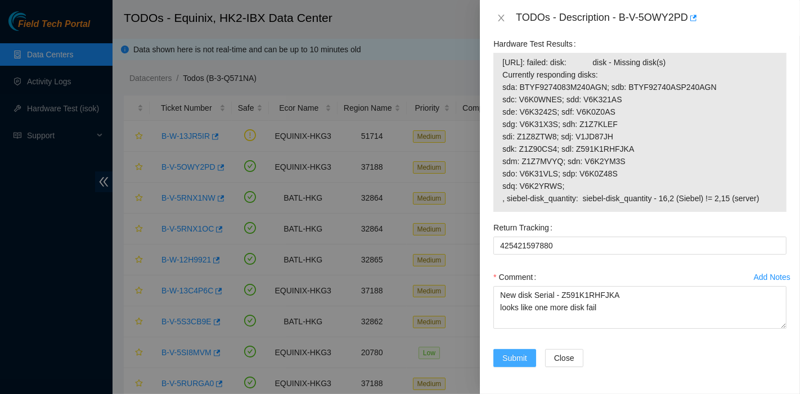
click at [517, 354] on span "Submit" at bounding box center [514, 358] width 25 height 12
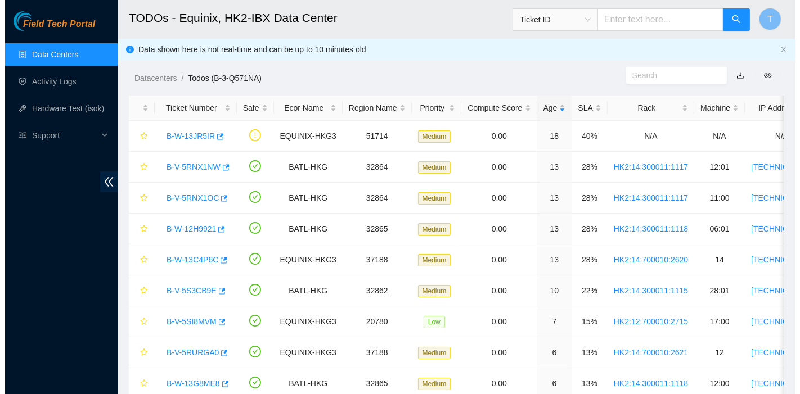
scroll to position [304, 0]
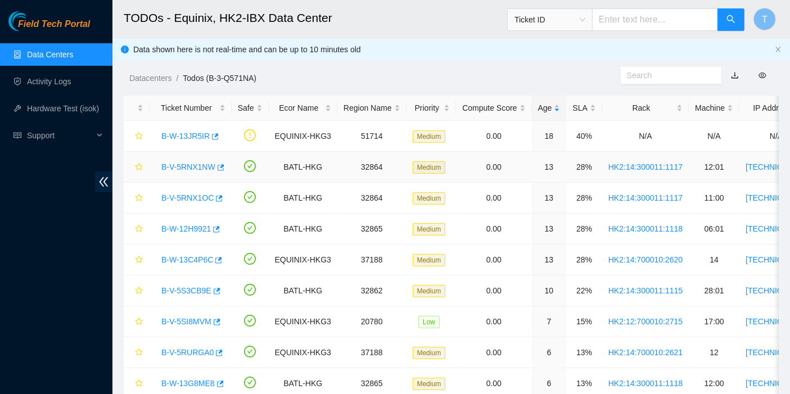
click at [191, 164] on link "B-V-5RNX1NW" at bounding box center [188, 167] width 54 height 9
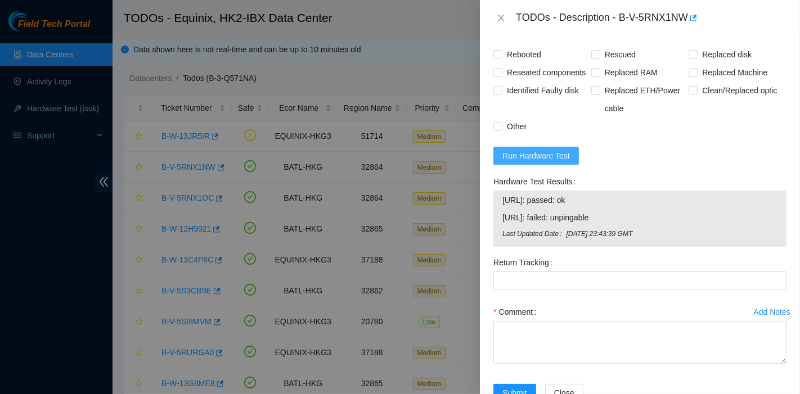
click at [543, 162] on span "Run Hardware Test" at bounding box center [535, 156] width 67 height 12
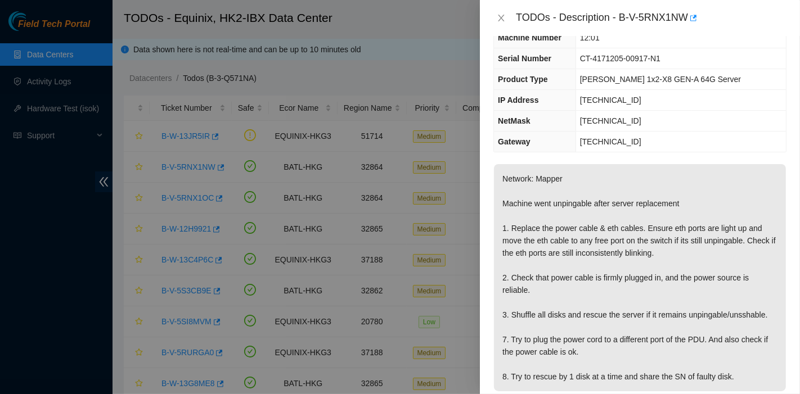
scroll to position [0, 0]
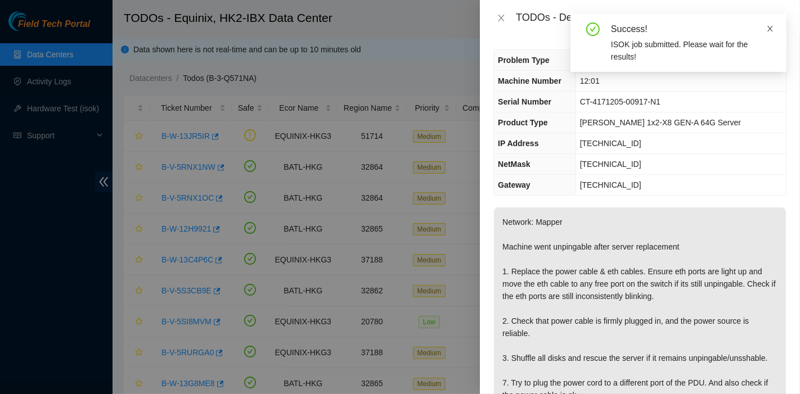
click at [769, 25] on icon "close" at bounding box center [770, 29] width 8 height 8
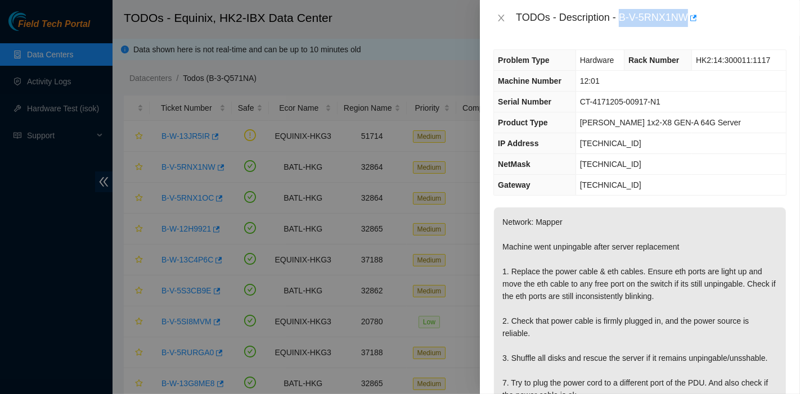
drag, startPoint x: 621, startPoint y: 17, endPoint x: 688, endPoint y: 29, distance: 68.0
click at [688, 29] on div "TODOs - Description - B-V-5RNX1NW" at bounding box center [640, 18] width 320 height 36
click at [652, 89] on td "12:01" at bounding box center [680, 81] width 210 height 21
click at [745, 173] on td "[TECHNICAL_ID]" at bounding box center [680, 164] width 210 height 21
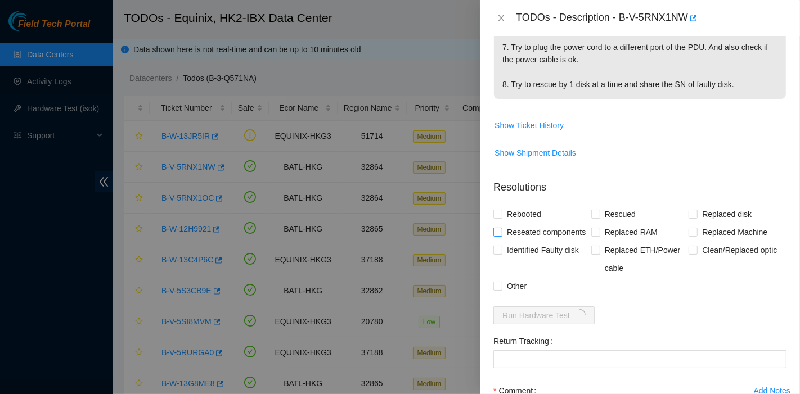
click at [517, 241] on span "Reseated components" at bounding box center [546, 232] width 88 height 18
click at [501, 236] on input "Reseated components" at bounding box center [497, 232] width 8 height 8
checkbox input "true"
click at [516, 224] on span "Rebooted" at bounding box center [523, 215] width 43 height 18
click at [501, 219] on input "Rebooted" at bounding box center [497, 215] width 8 height 8
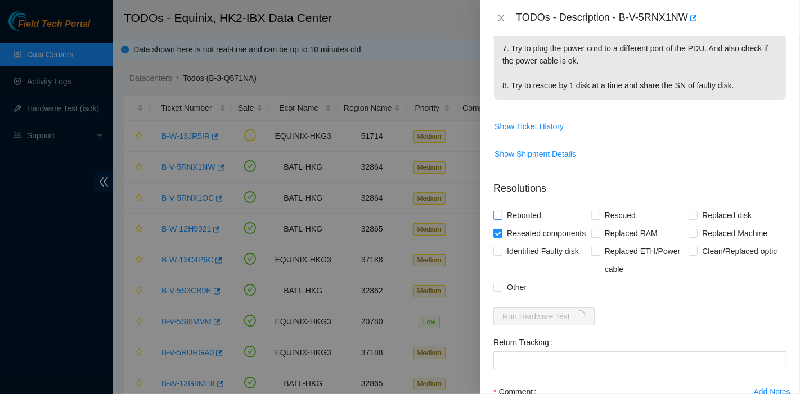
checkbox input "true"
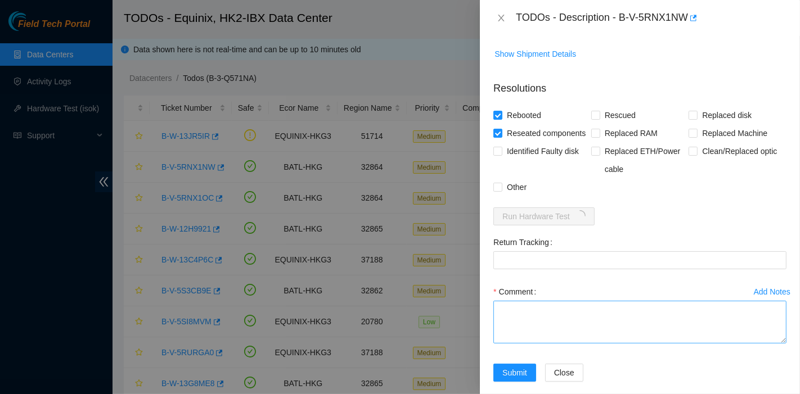
scroll to position [477, 0]
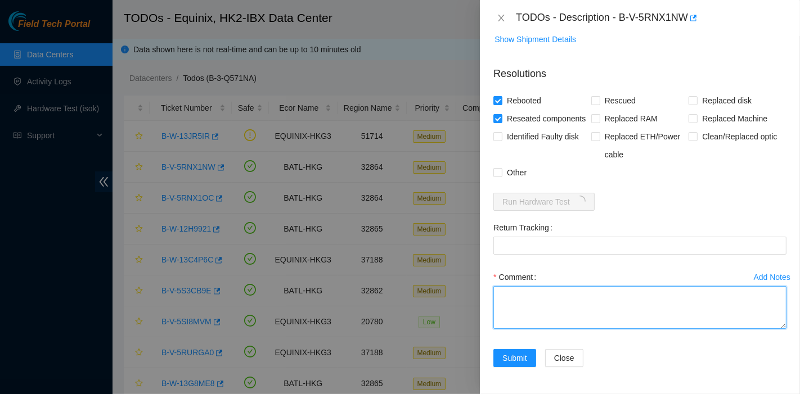
click at [548, 297] on textarea "Comment" at bounding box center [639, 307] width 293 height 43
type textarea "B"
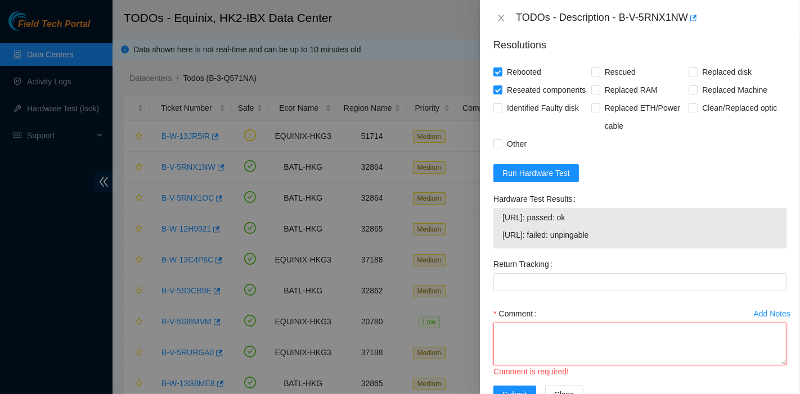
scroll to position [543, 0]
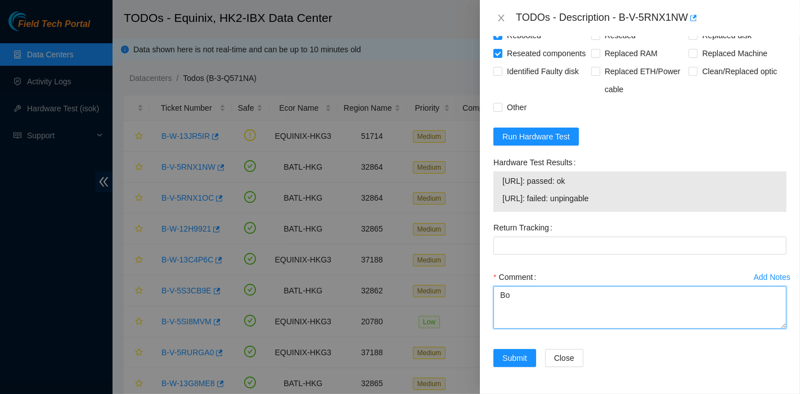
type textarea "B"
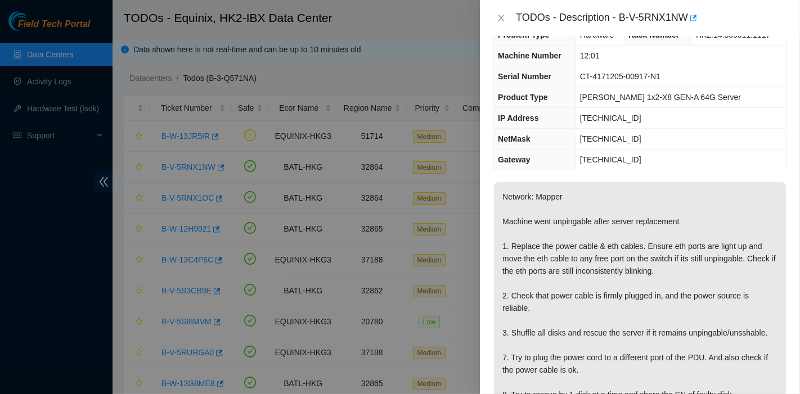
scroll to position [0, 0]
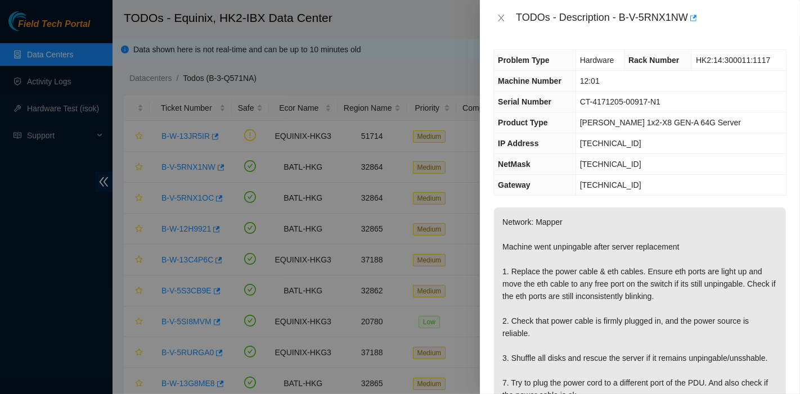
type textarea "Node 1 - No vga Power blinking nothing happening cant further trouble shoot."
drag, startPoint x: 619, startPoint y: 17, endPoint x: 687, endPoint y: 33, distance: 69.3
click at [687, 33] on div "TODOs - Description - B-V-5RNX1NW" at bounding box center [640, 18] width 320 height 36
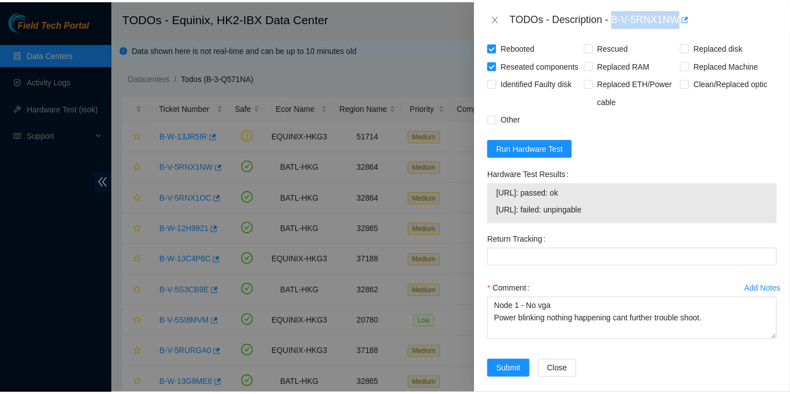
scroll to position [543, 0]
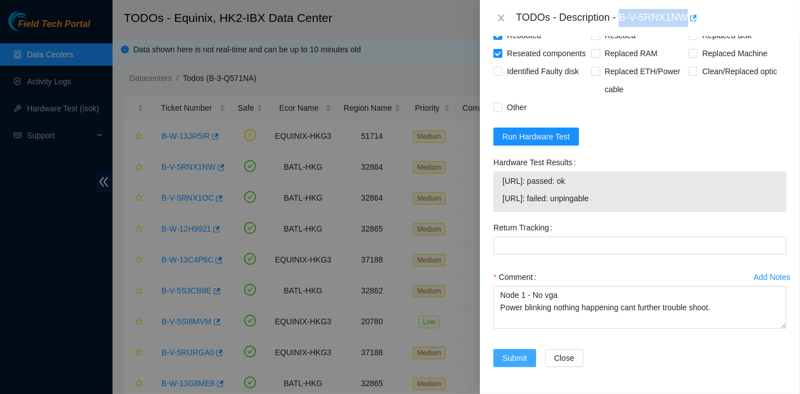
click at [519, 355] on span "Submit" at bounding box center [514, 358] width 25 height 12
click at [0, 256] on div at bounding box center [400, 197] width 800 height 394
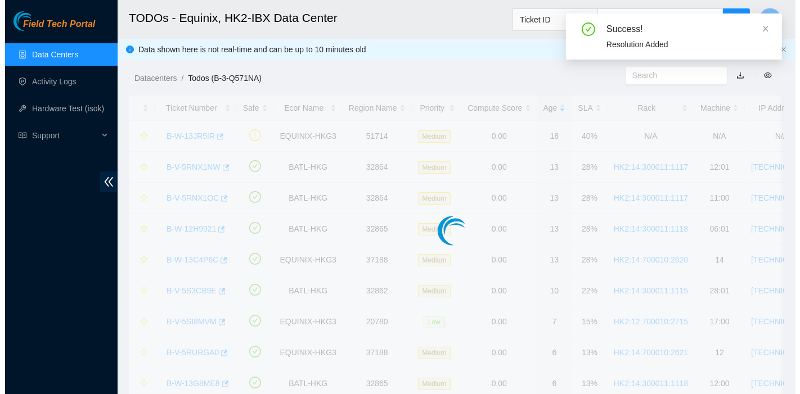
scroll to position [304, 0]
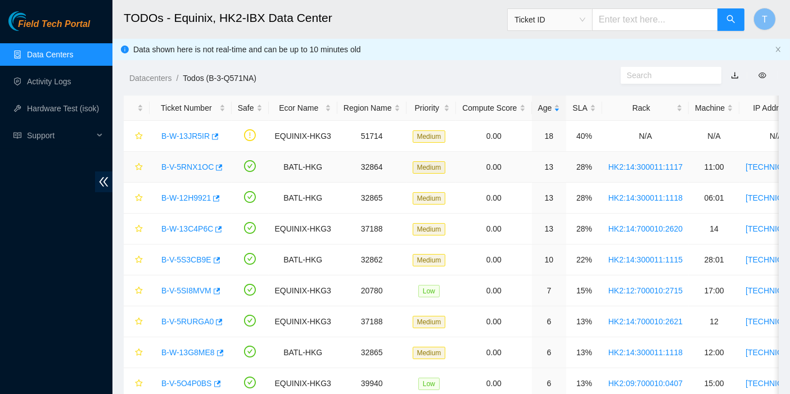
click at [196, 167] on link "B-V-5RNX1OC" at bounding box center [187, 167] width 52 height 9
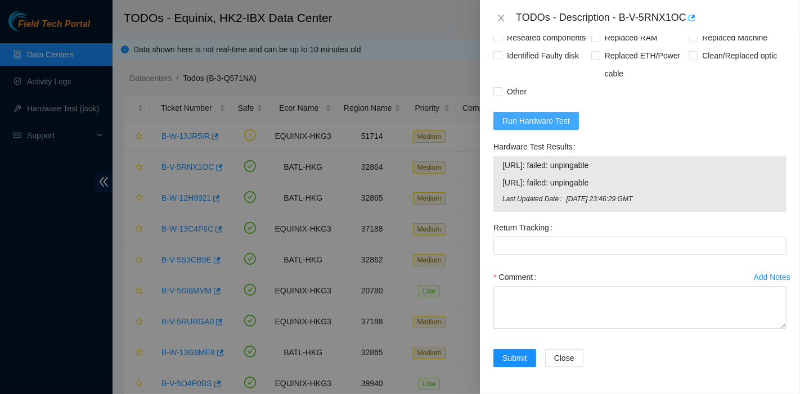
click at [551, 125] on span "Run Hardware Test" at bounding box center [535, 121] width 67 height 12
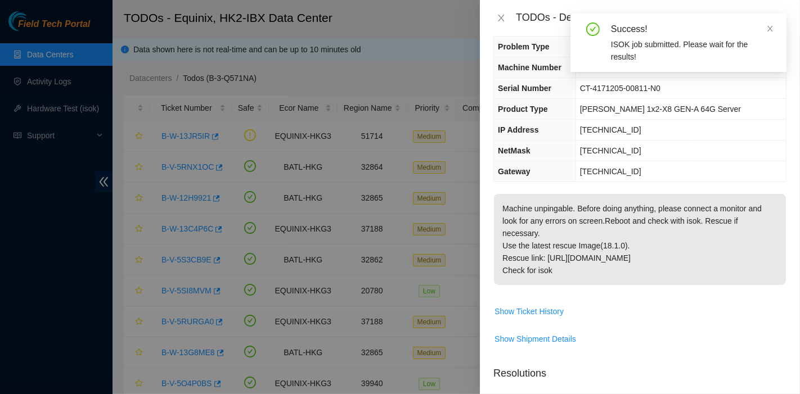
scroll to position [0, 0]
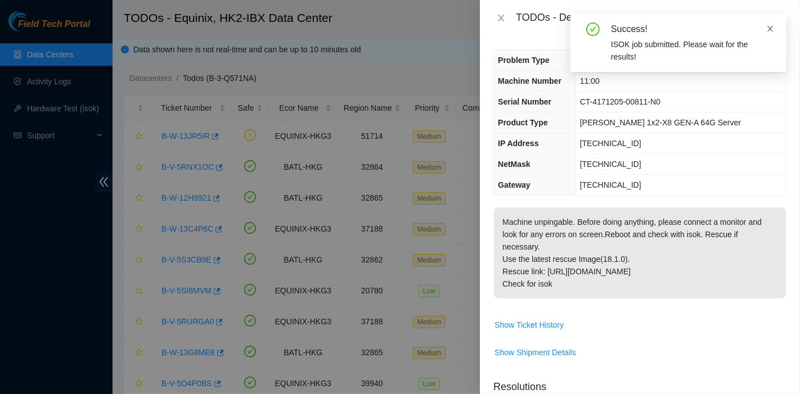
click at [769, 27] on icon "close" at bounding box center [770, 29] width 8 height 8
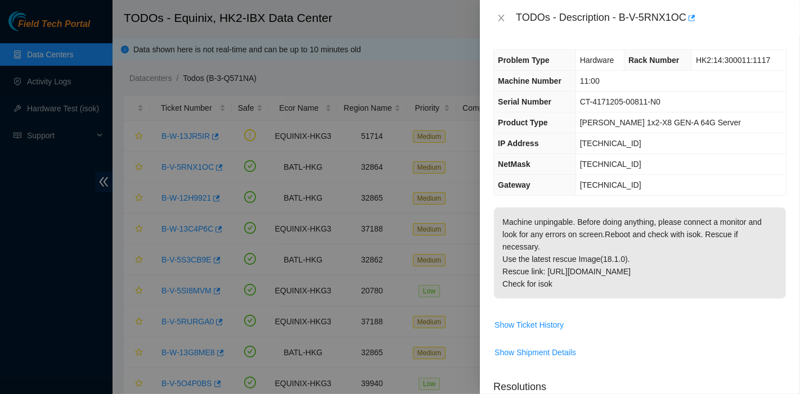
click at [749, 229] on p "Machine unpingable. Before doing anything, please connect a monitor and look fo…" at bounding box center [640, 253] width 292 height 91
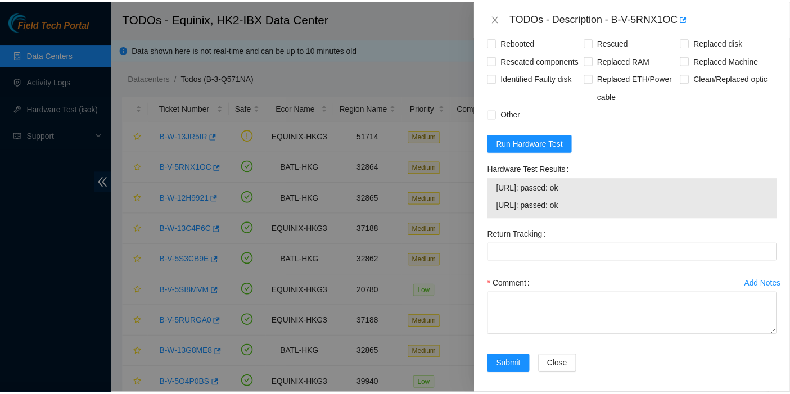
scroll to position [372, 0]
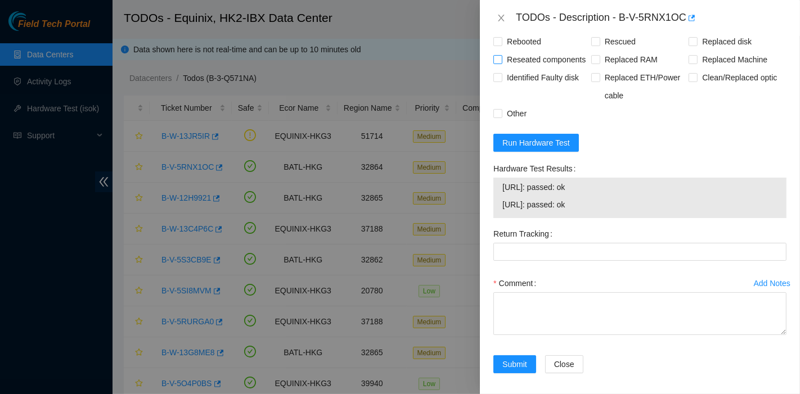
click at [520, 60] on span "Reseated components" at bounding box center [546, 60] width 88 height 18
click at [501, 60] on input "Reseated components" at bounding box center [497, 59] width 8 height 8
checkbox input "true"
click at [520, 44] on span "Rebooted" at bounding box center [523, 42] width 43 height 18
click at [501, 44] on input "Rebooted" at bounding box center [497, 41] width 8 height 8
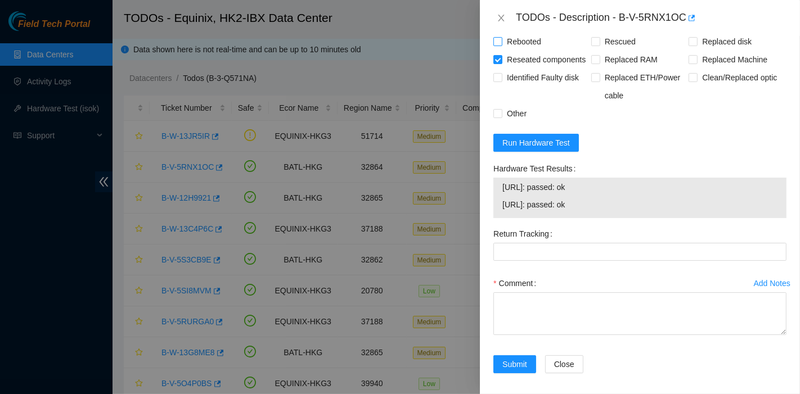
checkbox input "true"
click at [624, 44] on span "Rescued" at bounding box center [620, 42] width 40 height 18
click at [599, 44] on input "Rescued" at bounding box center [595, 41] width 8 height 8
checkbox input "true"
drag, startPoint x: 621, startPoint y: 18, endPoint x: 683, endPoint y: 34, distance: 63.3
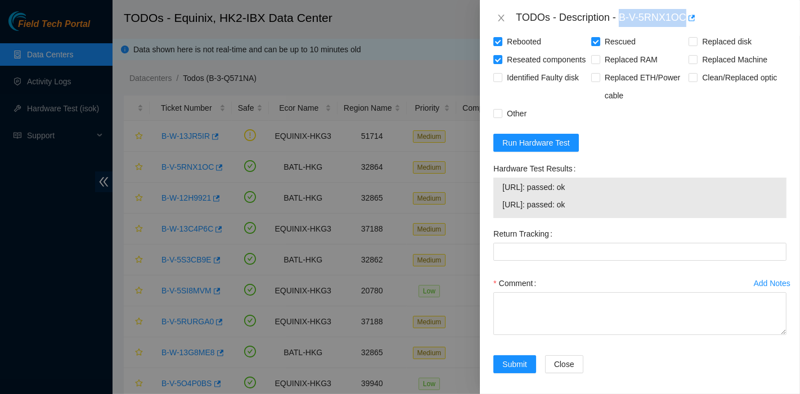
click at [683, 34] on div "TODOs - Description - B-V-5RNX1OC" at bounding box center [640, 18] width 320 height 36
click at [521, 371] on span "Submit" at bounding box center [514, 364] width 25 height 12
click at [519, 335] on textarea "Comment" at bounding box center [639, 313] width 293 height 43
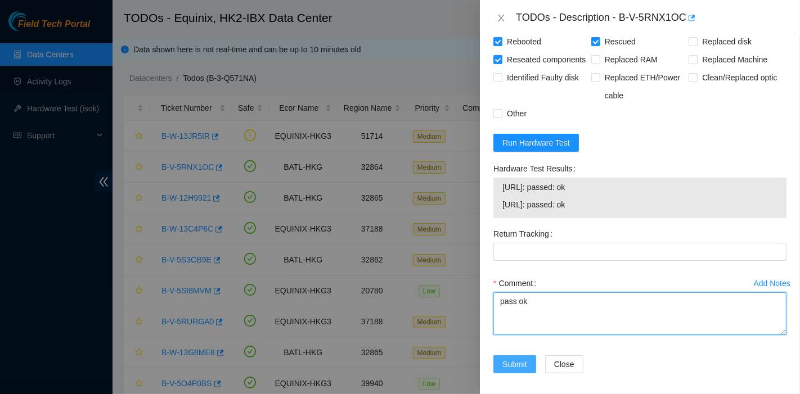
type textarea "pass ok"
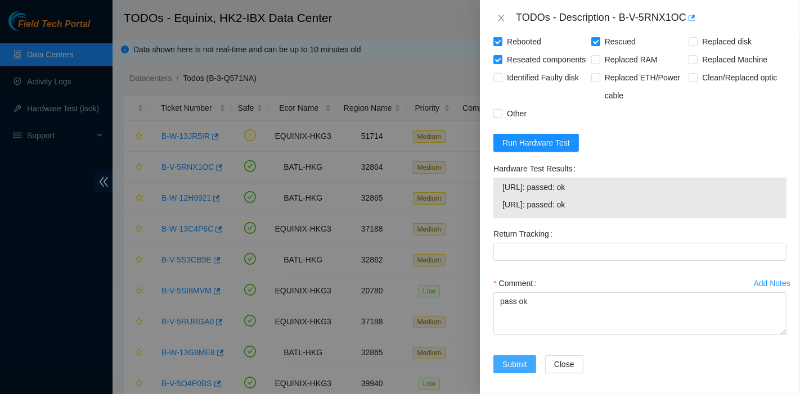
click at [522, 371] on span "Submit" at bounding box center [514, 364] width 25 height 12
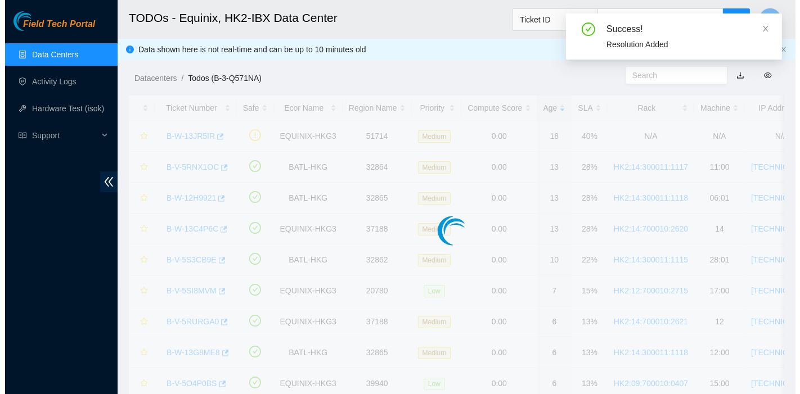
scroll to position [282, 0]
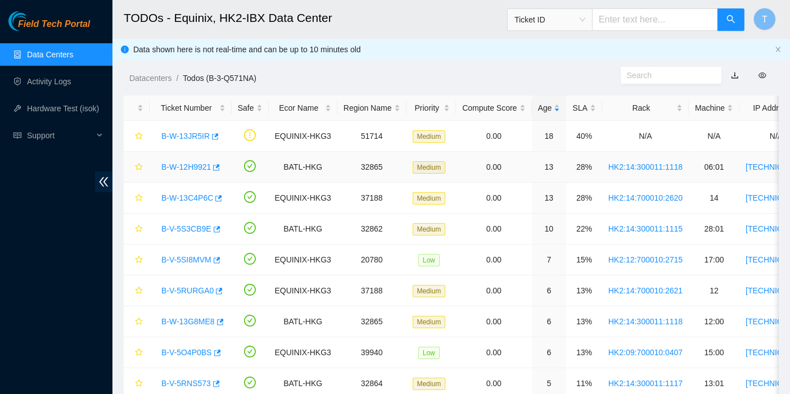
click at [190, 173] on div "B-W-12H9921" at bounding box center [191, 167] width 70 height 18
click at [190, 168] on link "B-W-12H9921" at bounding box center [185, 167] width 49 height 9
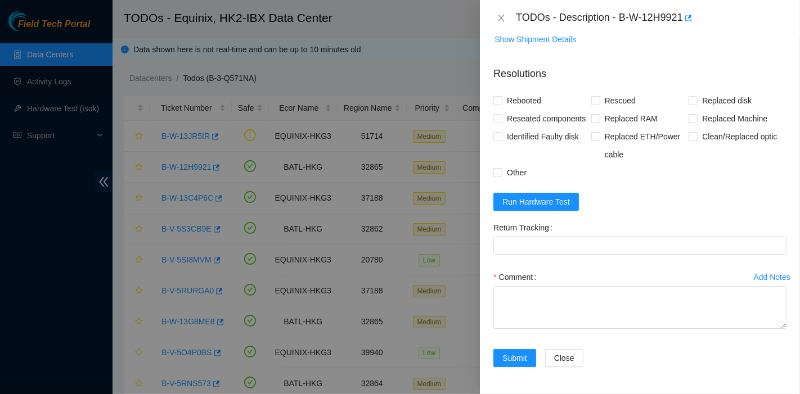
scroll to position [857, 0]
click at [533, 200] on span "Run Hardware Test" at bounding box center [535, 202] width 67 height 12
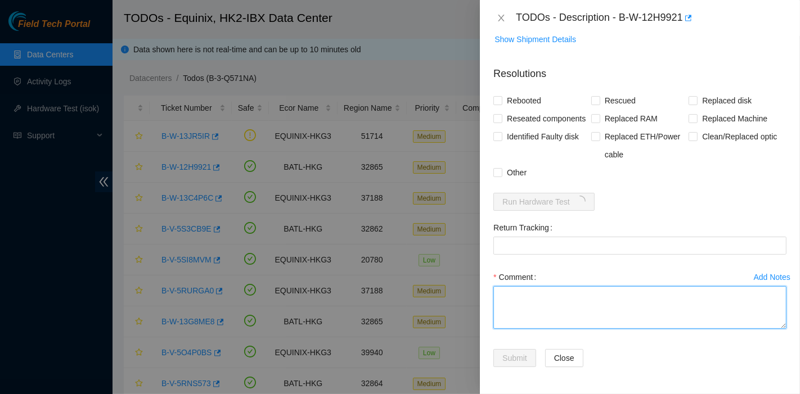
click at [539, 310] on textarea "Comment" at bounding box center [639, 307] width 293 height 43
paste textarea "New Disk Serial - S45RNA0R330908"
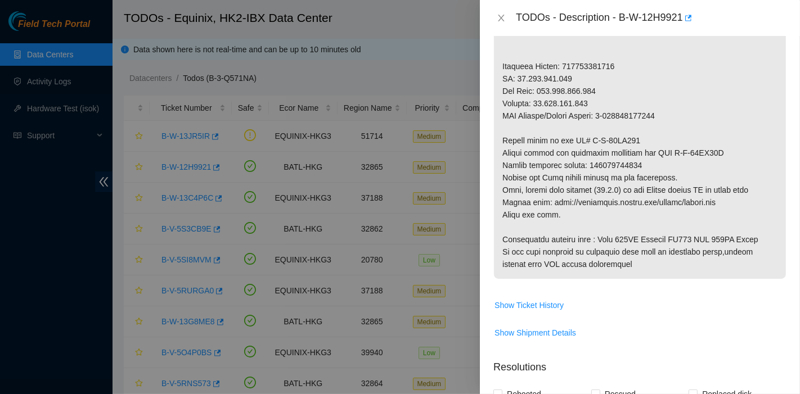
scroll to position [547, 0]
type textarea "New Disk Serial - S45RNA0R330908 Pass ok"
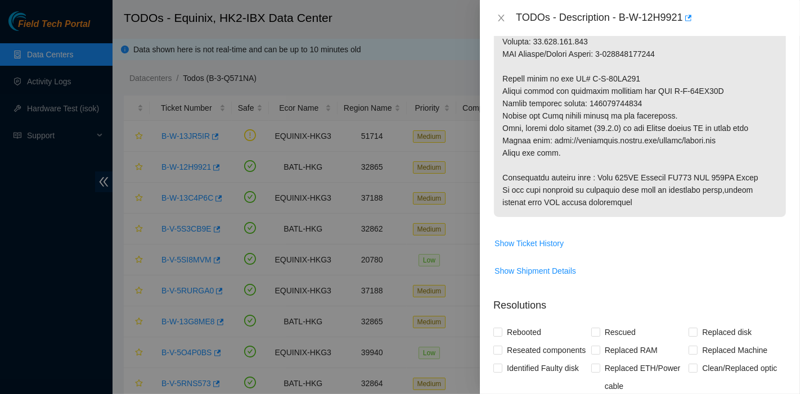
scroll to position [609, 0]
drag, startPoint x: 622, startPoint y: 17, endPoint x: 687, endPoint y: 28, distance: 65.6
click at [687, 28] on div "TODOs - Description - B-W-12H9921" at bounding box center [640, 18] width 320 height 36
drag, startPoint x: 589, startPoint y: 100, endPoint x: 676, endPoint y: 100, distance: 86.6
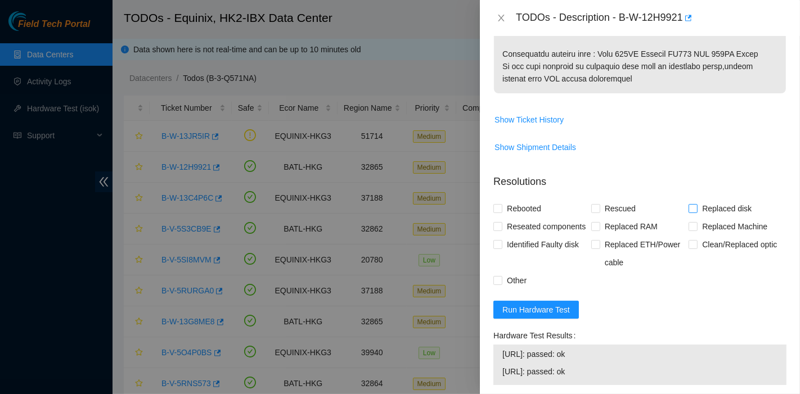
scroll to position [734, 0]
click at [717, 204] on span "Replaced disk" at bounding box center [726, 208] width 58 height 18
click at [696, 204] on input "Replaced disk" at bounding box center [692, 208] width 8 height 8
checkbox input "true"
click at [591, 210] on span at bounding box center [595, 208] width 9 height 9
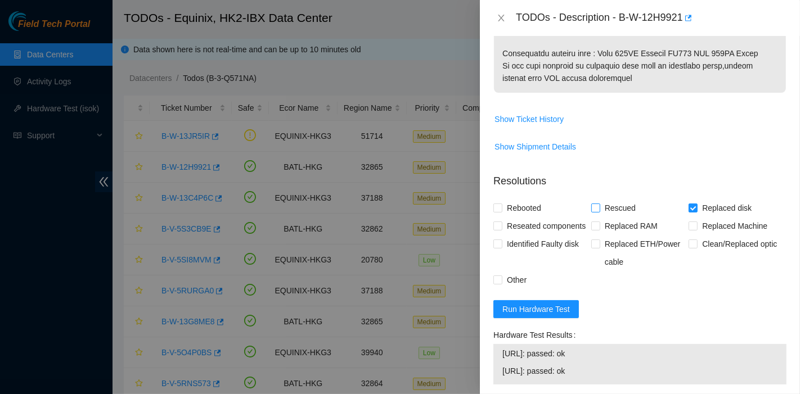
click at [591, 210] on input "Rescued" at bounding box center [595, 208] width 8 height 8
checkbox input "true"
click at [505, 199] on span "Rebooted" at bounding box center [523, 208] width 43 height 18
click at [501, 204] on input "Rebooted" at bounding box center [497, 208] width 8 height 8
checkbox input "true"
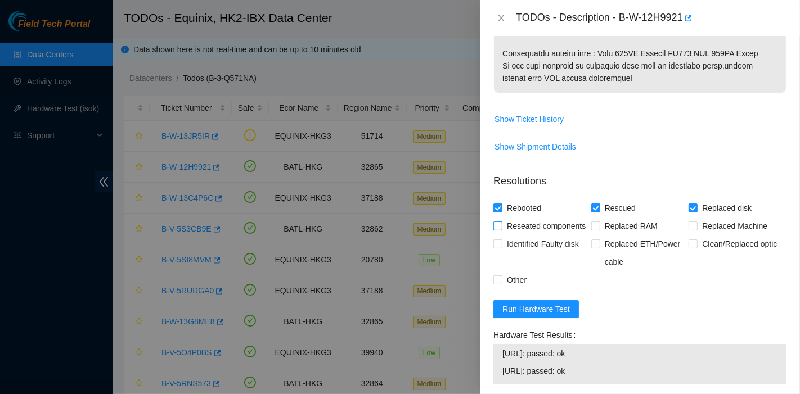
click at [506, 217] on span "Reseated components" at bounding box center [546, 226] width 88 height 18
click at [501, 222] on input "Reseated components" at bounding box center [497, 226] width 8 height 8
checkbox input "true"
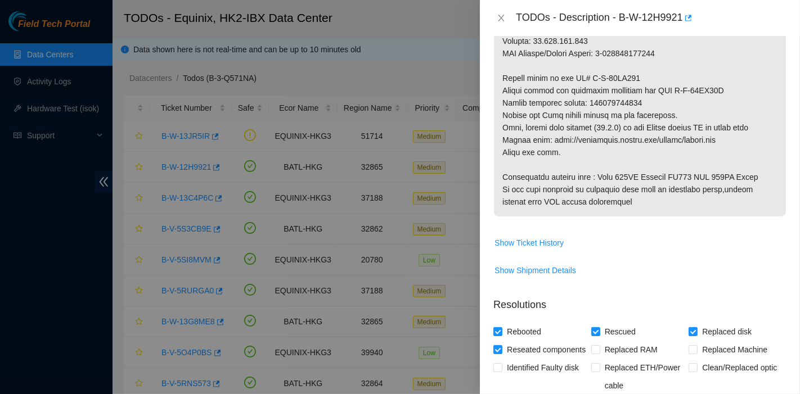
scroll to position [609, 0]
drag, startPoint x: 646, startPoint y: 101, endPoint x: 589, endPoint y: 105, distance: 56.3
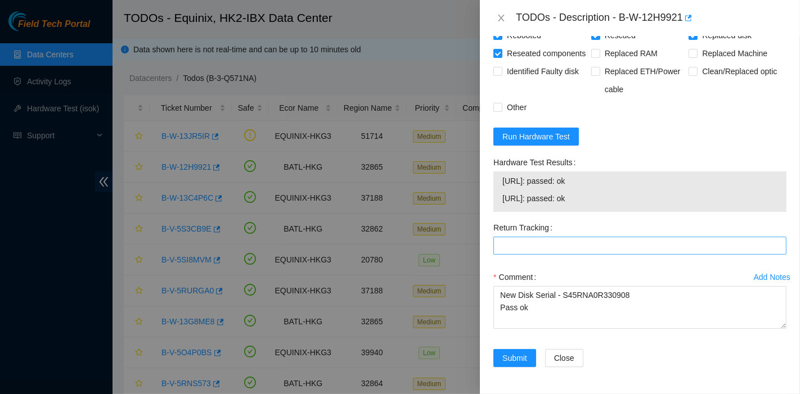
scroll to position [921, 0]
click at [539, 249] on Tracking "Return Tracking" at bounding box center [639, 246] width 293 height 18
paste Tracking "425421596520"
type Tracking "425421596520"
click at [765, 61] on div "Replaced Machine" at bounding box center [737, 53] width 98 height 18
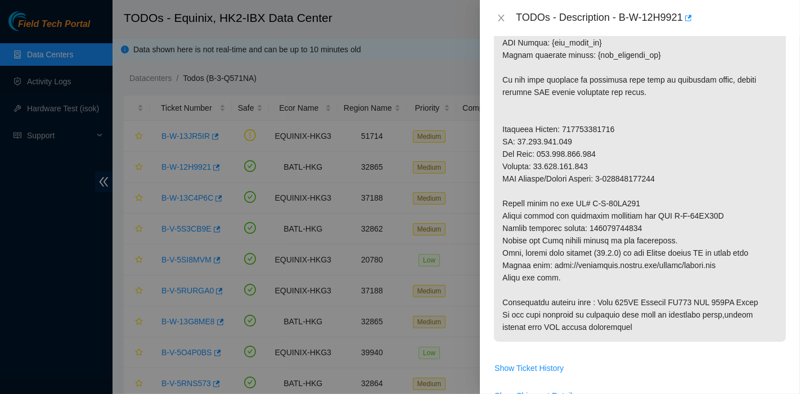
scroll to position [484, 0]
drag, startPoint x: 584, startPoint y: 200, endPoint x: 660, endPoint y: 203, distance: 75.4
click at [663, 203] on p at bounding box center [640, 43] width 292 height 598
click at [715, 207] on p at bounding box center [640, 43] width 292 height 598
drag, startPoint x: 668, startPoint y: 213, endPoint x: 736, endPoint y: 211, distance: 67.5
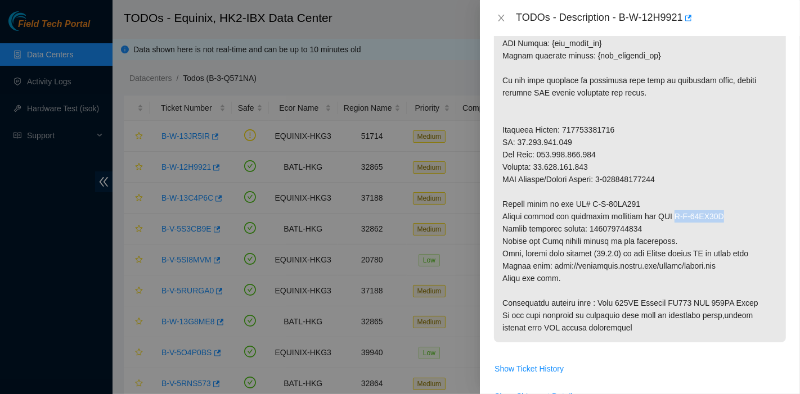
click at [736, 211] on p at bounding box center [640, 43] width 292 height 598
click at [614, 184] on p at bounding box center [640, 43] width 292 height 598
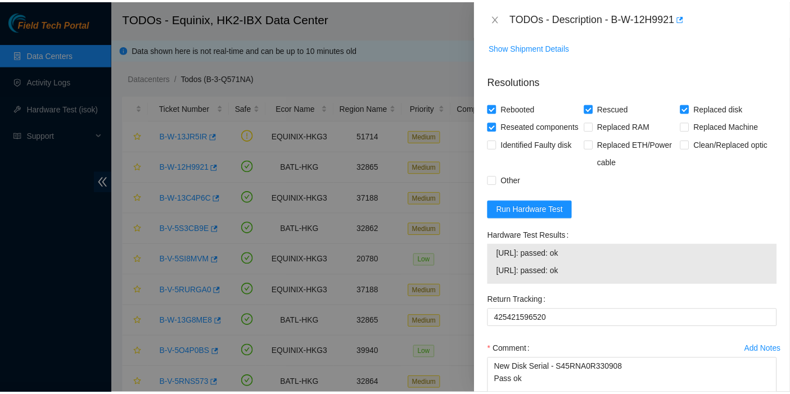
scroll to position [922, 0]
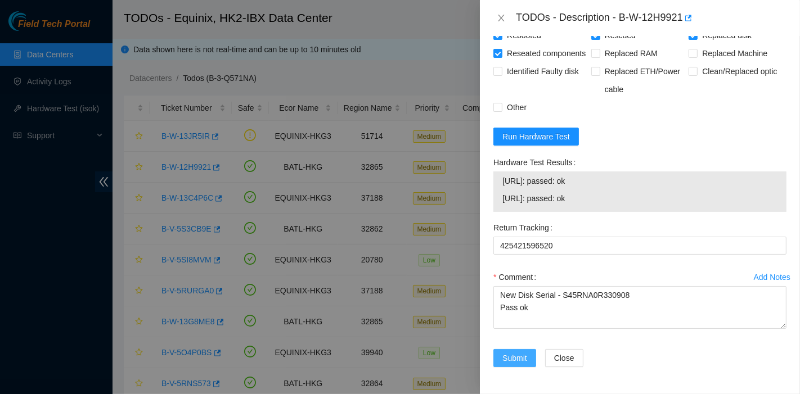
click at [511, 355] on span "Submit" at bounding box center [514, 358] width 25 height 12
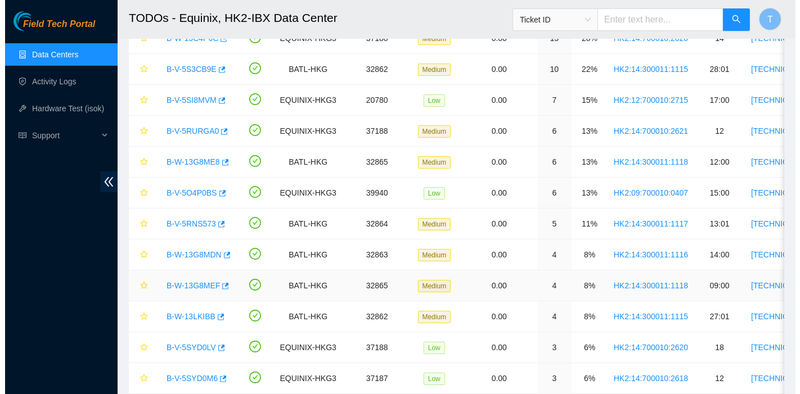
scroll to position [0, 0]
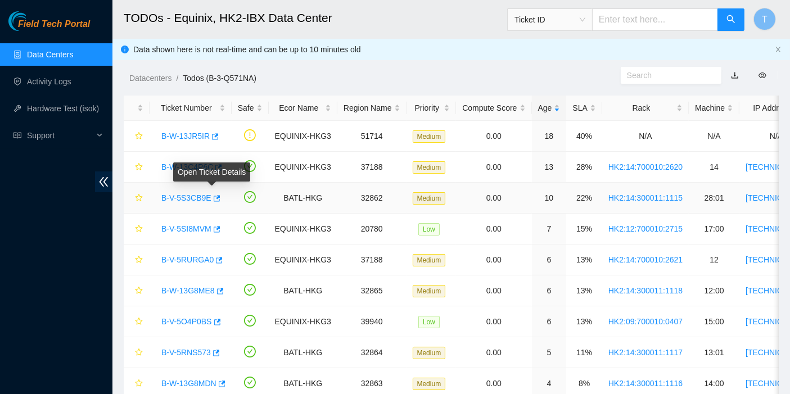
click at [191, 168] on div "Open Ticket Details" at bounding box center [211, 172] width 77 height 19
click at [177, 166] on div "Open Ticket Details" at bounding box center [211, 172] width 77 height 19
click at [34, 77] on link "Activity Logs" at bounding box center [49, 81] width 44 height 9
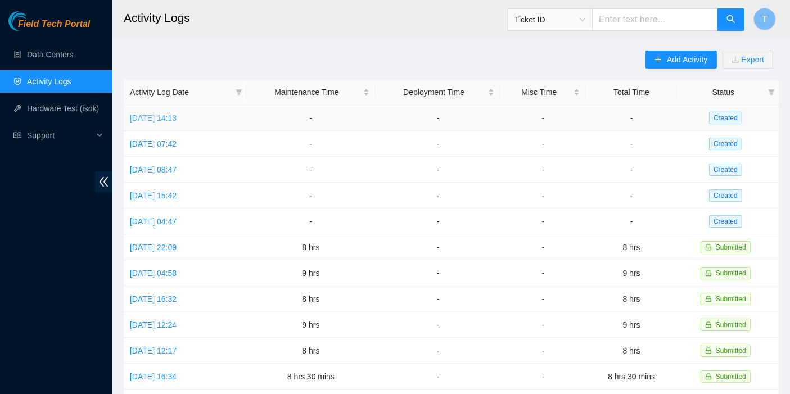
click at [177, 115] on link "[DATE] 14:13" at bounding box center [153, 118] width 47 height 9
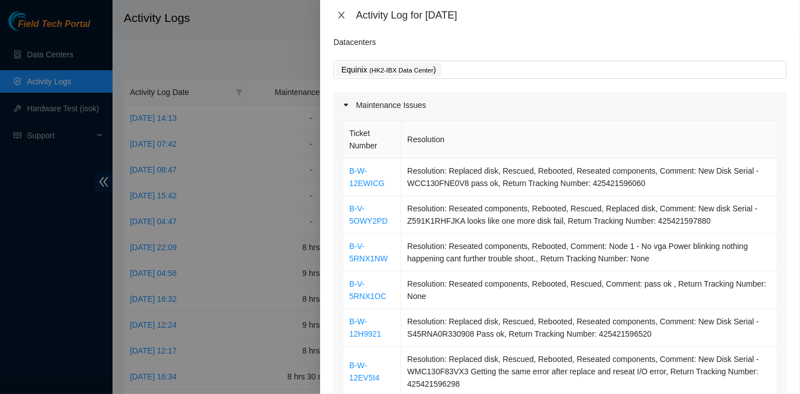
scroll to position [22, 0]
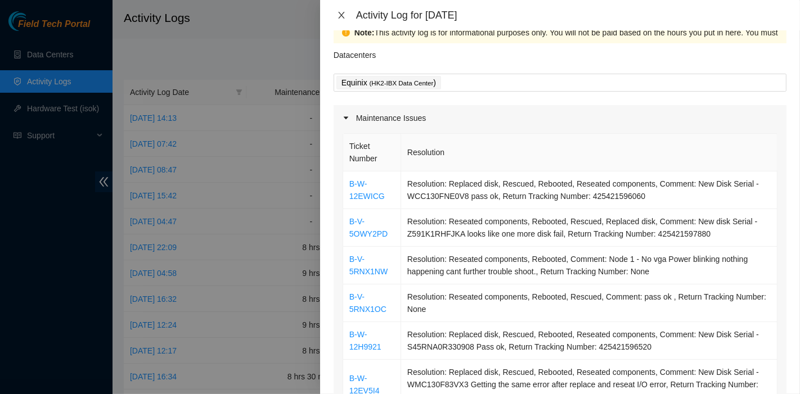
click at [342, 17] on icon "close" at bounding box center [341, 15] width 9 height 9
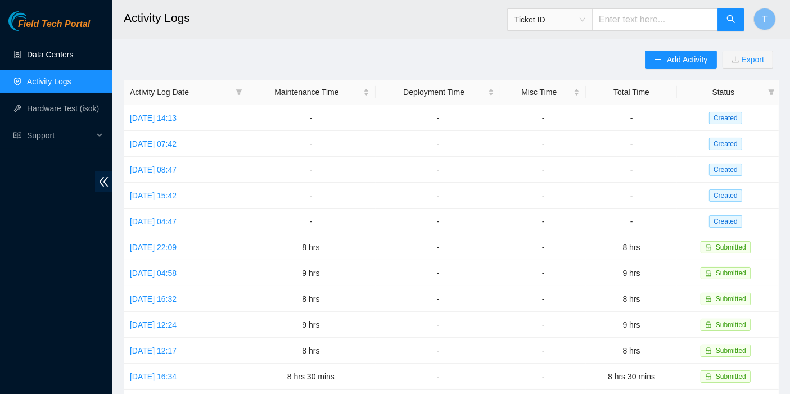
click at [60, 56] on link "Data Centers" at bounding box center [50, 54] width 46 height 9
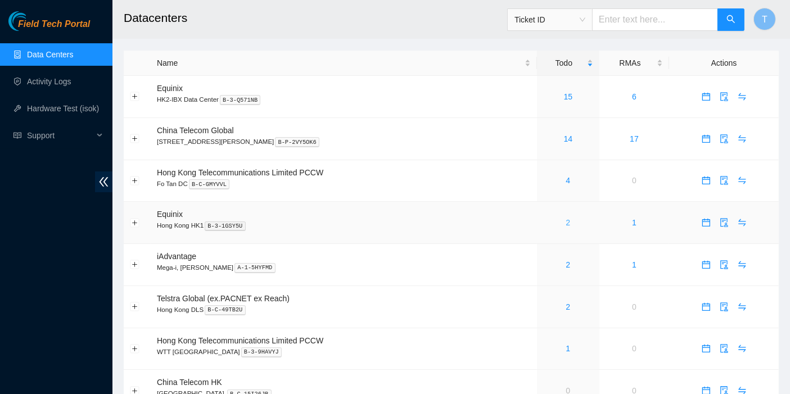
click at [566, 224] on link "2" at bounding box center [568, 222] width 4 height 9
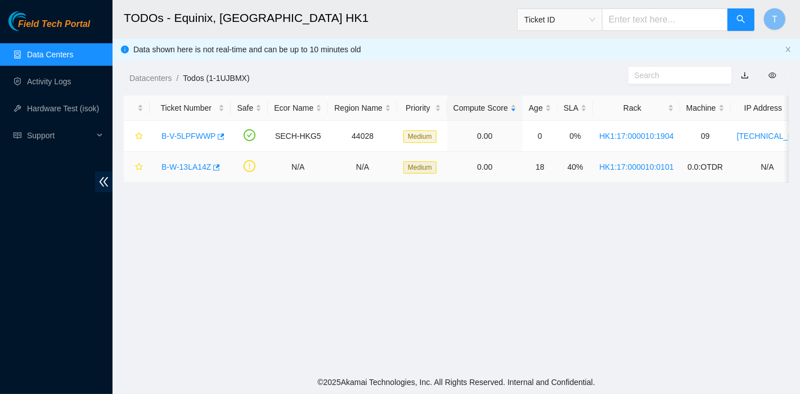
click at [179, 164] on link "B-W-13LA14Z" at bounding box center [185, 167] width 49 height 9
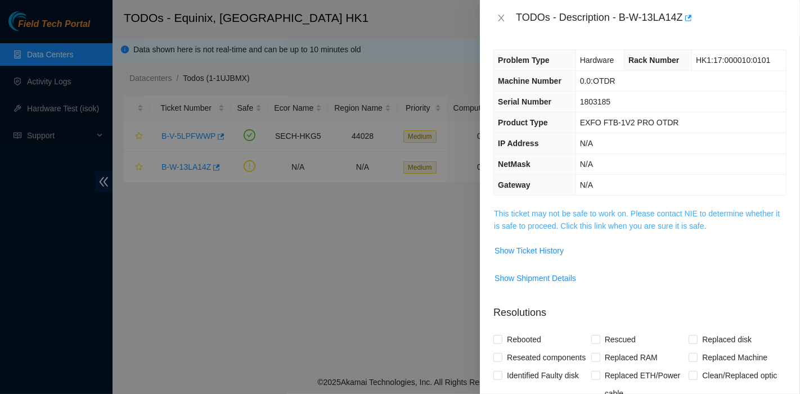
click at [618, 219] on link "This ticket may not be safe to work on. Please contact NIE to determine whether…" at bounding box center [637, 219] width 286 height 21
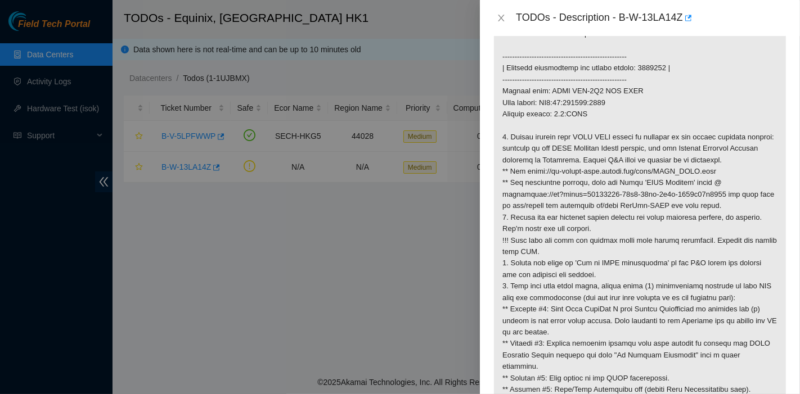
scroll to position [187, 0]
click at [504, 20] on icon "close" at bounding box center [501, 17] width 9 height 9
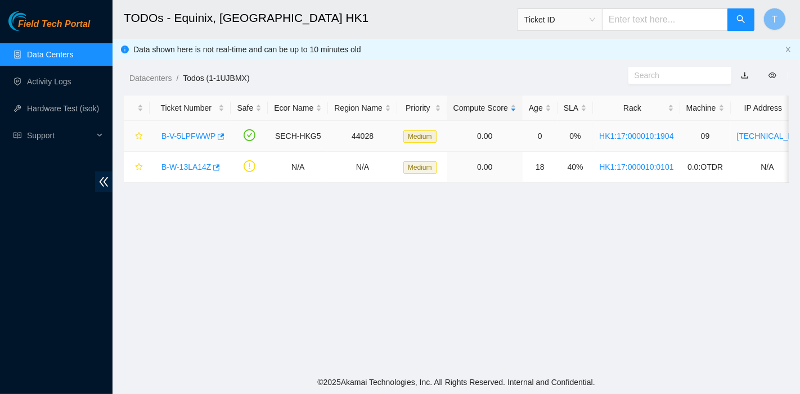
scroll to position [224, 0]
click at [198, 163] on link "B-W-13LA14Z" at bounding box center [185, 167] width 49 height 9
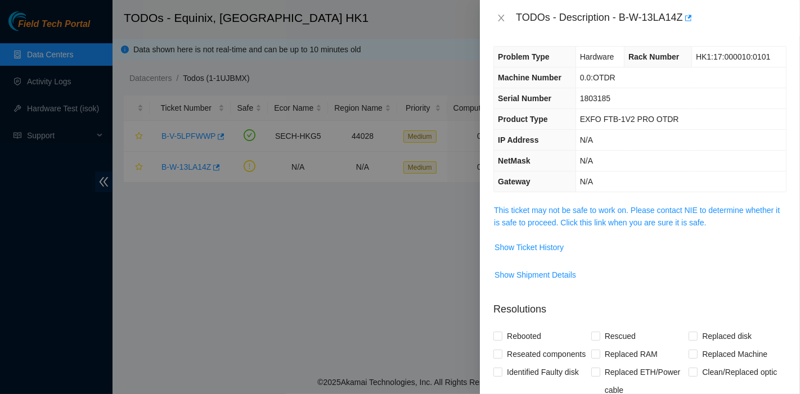
scroll to position [0, 0]
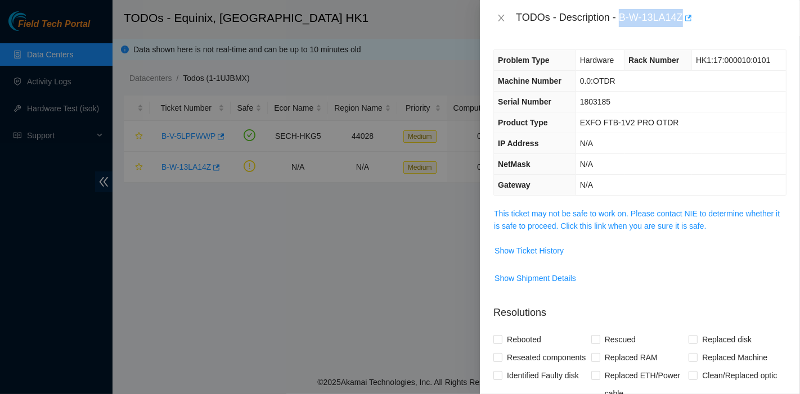
drag, startPoint x: 619, startPoint y: 15, endPoint x: 684, endPoint y: 23, distance: 65.7
click at [684, 23] on div "TODOs - Description - B-W-13LA14Z" at bounding box center [651, 18] width 271 height 18
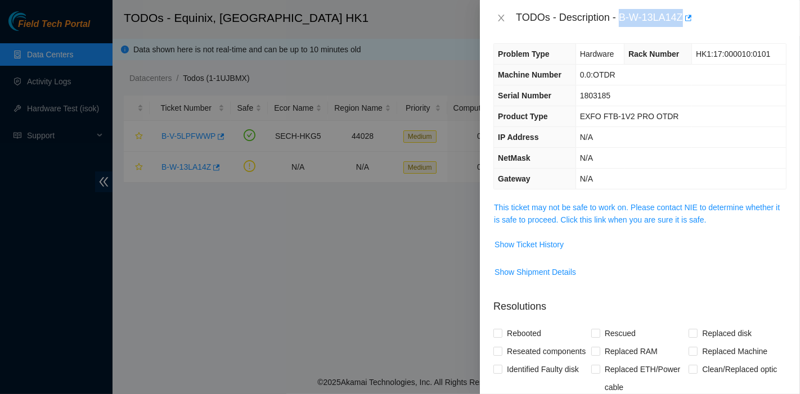
scroll to position [8, 0]
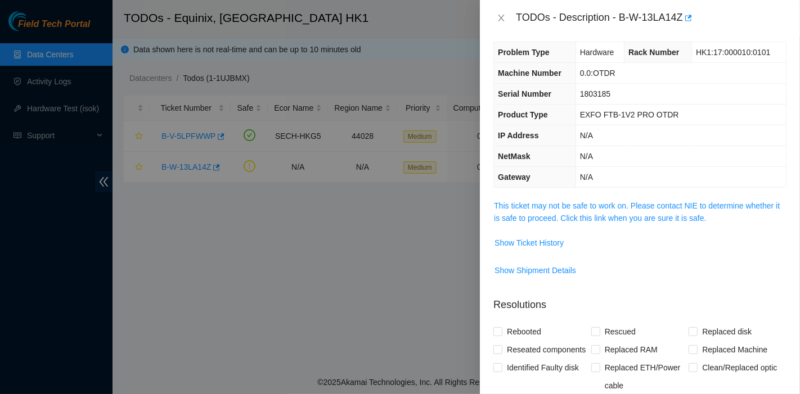
click at [620, 187] on div "Problem Type Hardware Rack Number HK1:17:000010:0101 Machine Number 0.0:OTDR Se…" at bounding box center [640, 215] width 320 height 358
click at [616, 191] on div "Problem Type Hardware Rack Number HK1:17:000010:0101 Machine Number 0.0:OTDR Se…" at bounding box center [640, 215] width 320 height 358
click at [614, 211] on link "This ticket may not be safe to work on. Please contact NIE to determine whether…" at bounding box center [637, 211] width 286 height 21
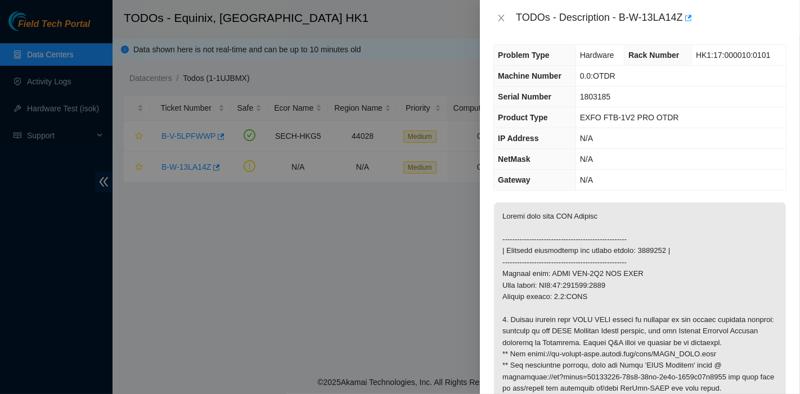
scroll to position [0, 0]
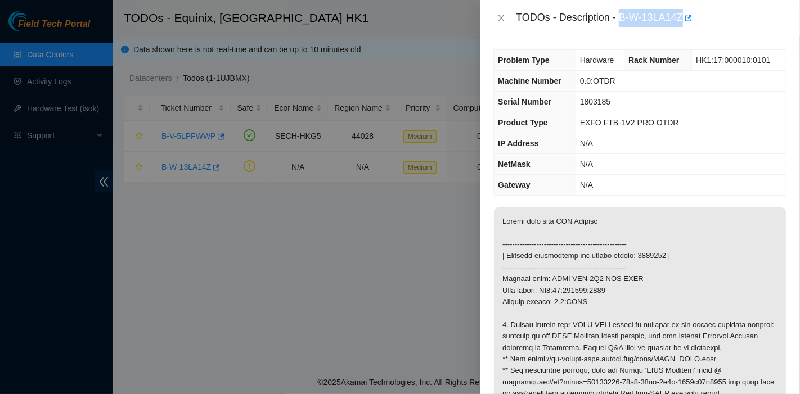
drag, startPoint x: 619, startPoint y: 15, endPoint x: 683, endPoint y: 29, distance: 65.8
click at [683, 29] on div "TODOs - Description - B-W-13LA14Z" at bounding box center [640, 18] width 320 height 36
